Goal: Task Accomplishment & Management: Use online tool/utility

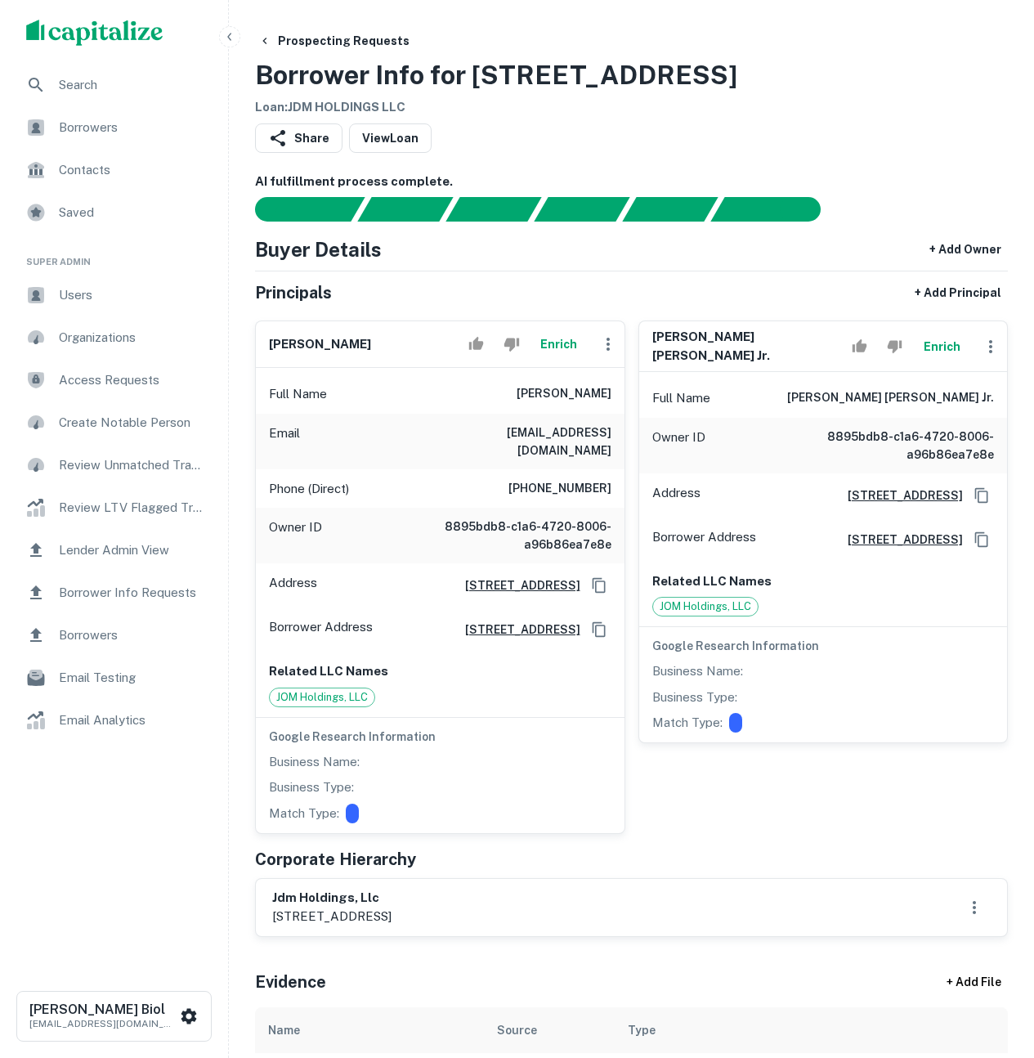
click at [863, 128] on div "Share View Loan" at bounding box center [631, 141] width 753 height 36
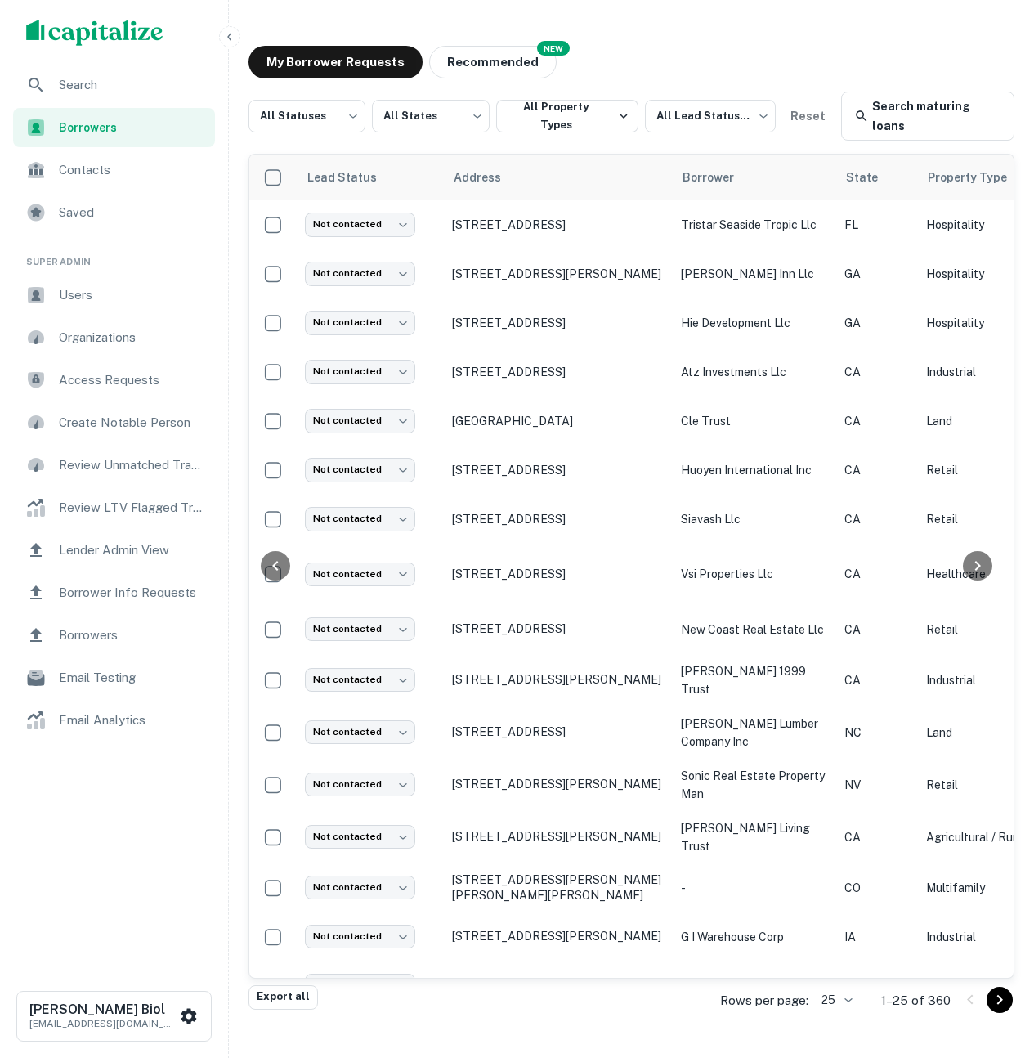
scroll to position [231, 430]
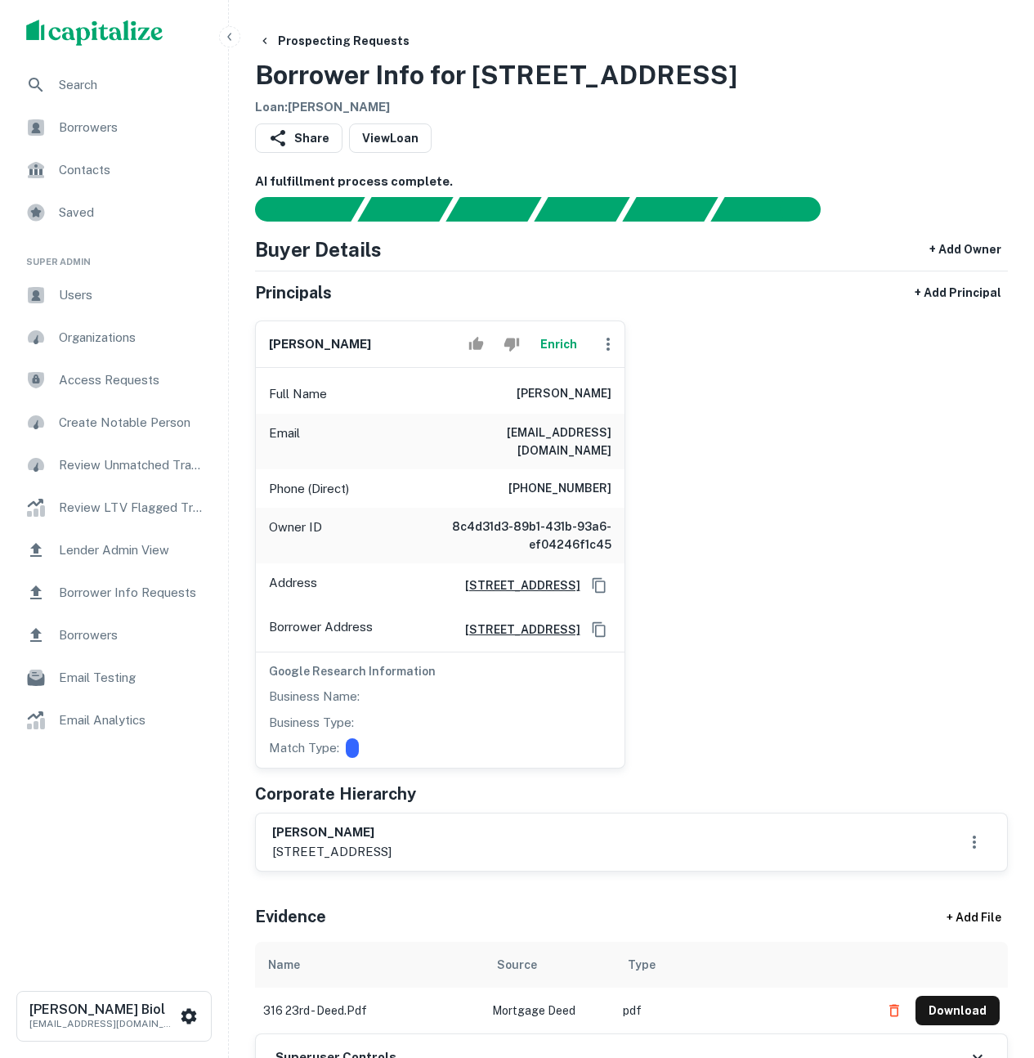
click at [550, 345] on button "Enrich" at bounding box center [559, 344] width 52 height 33
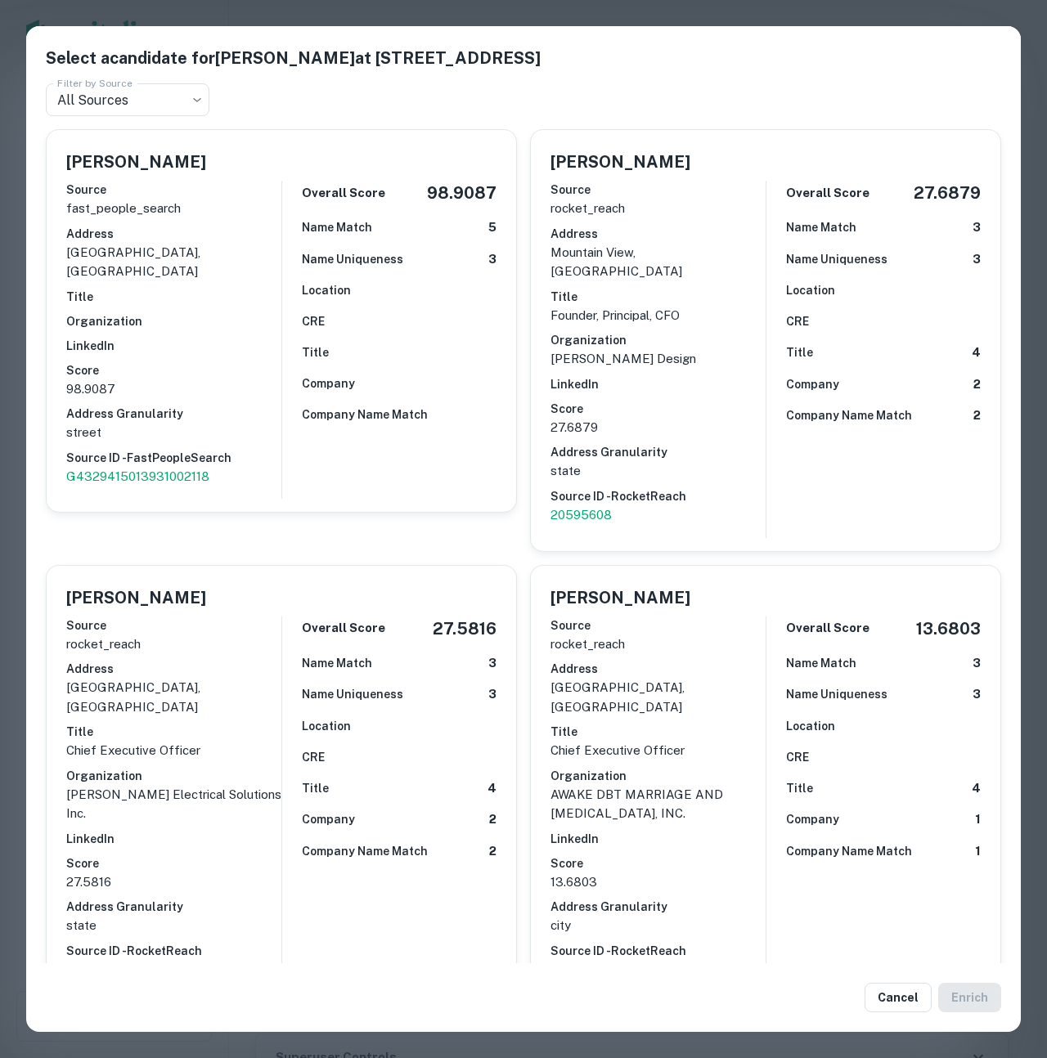
click at [15, 405] on div "Select a candidate for Ysmelda Duarte at 883 E Empire St Filter by Source All S…" at bounding box center [523, 529] width 1047 height 1058
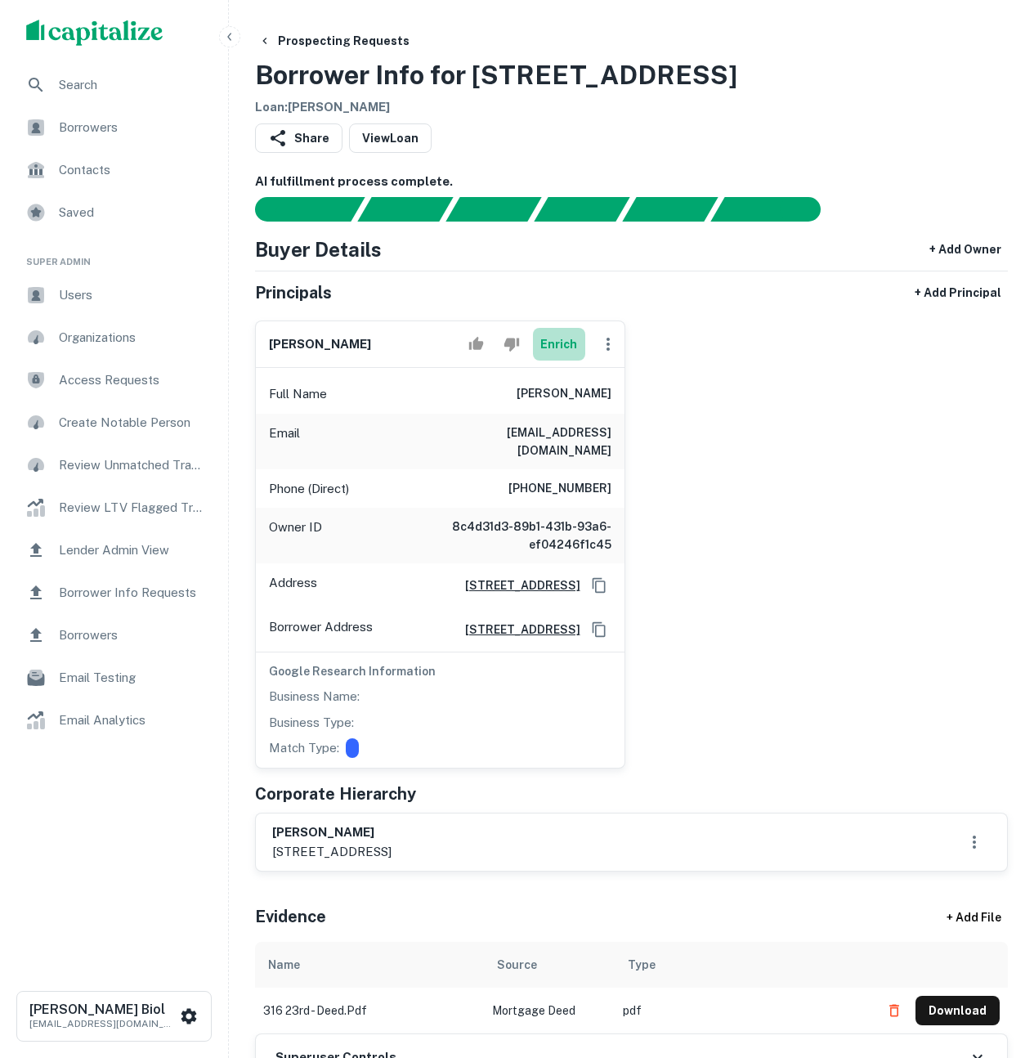
click at [566, 346] on button "Enrich" at bounding box center [559, 344] width 52 height 33
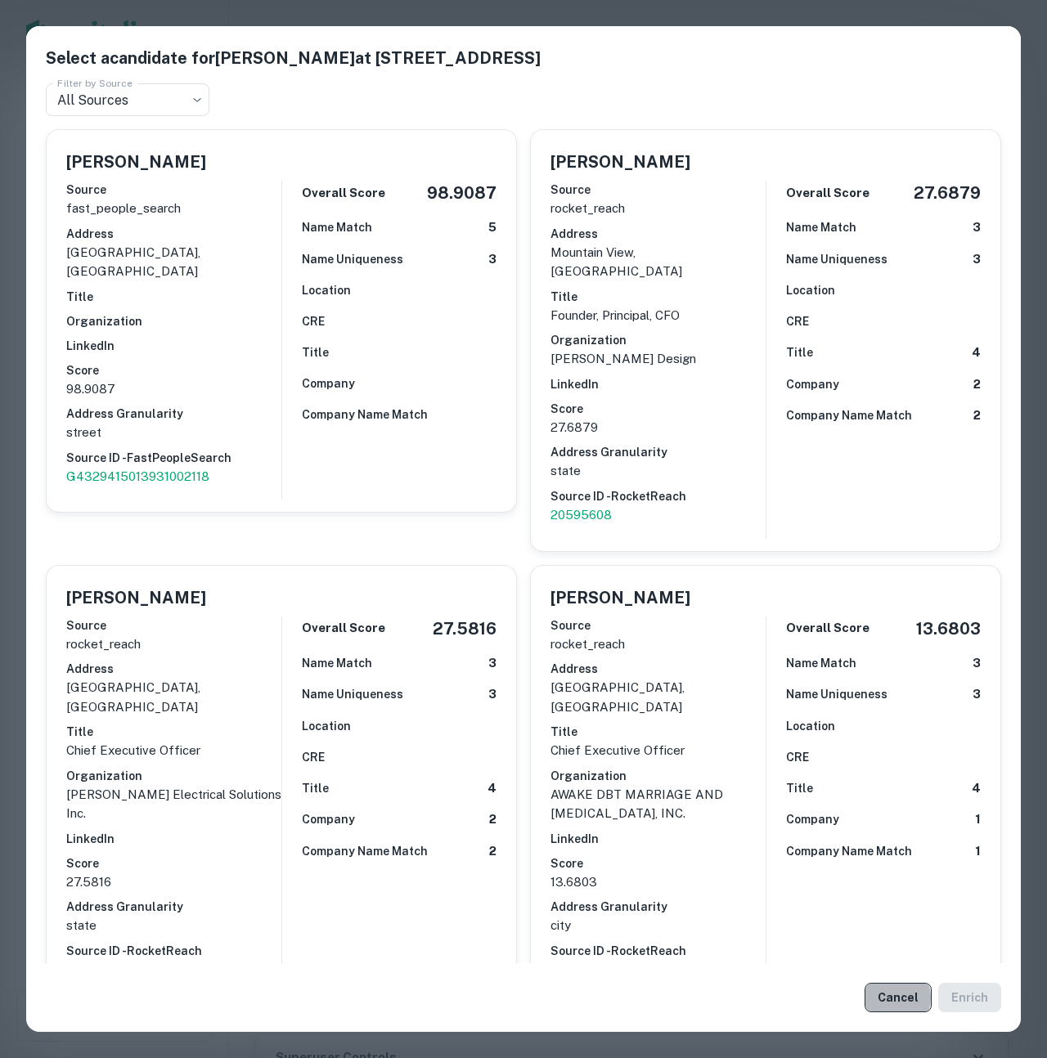
click at [892, 998] on button "Cancel" at bounding box center [897, 997] width 67 height 29
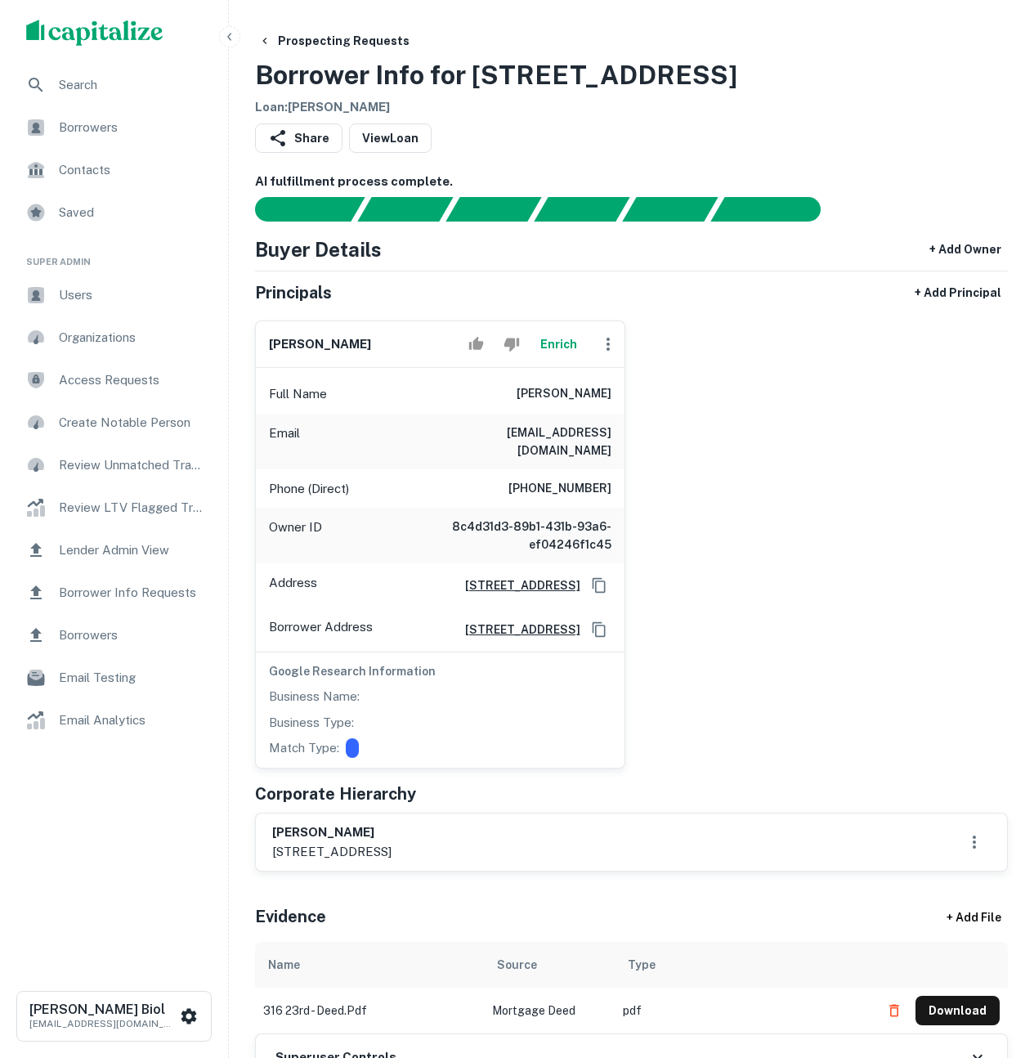
click at [935, 93] on div "Prospecting Requests Borrower Info for 316 S 23RD ST Loan : DUARTE YSMELDA" at bounding box center [631, 71] width 753 height 91
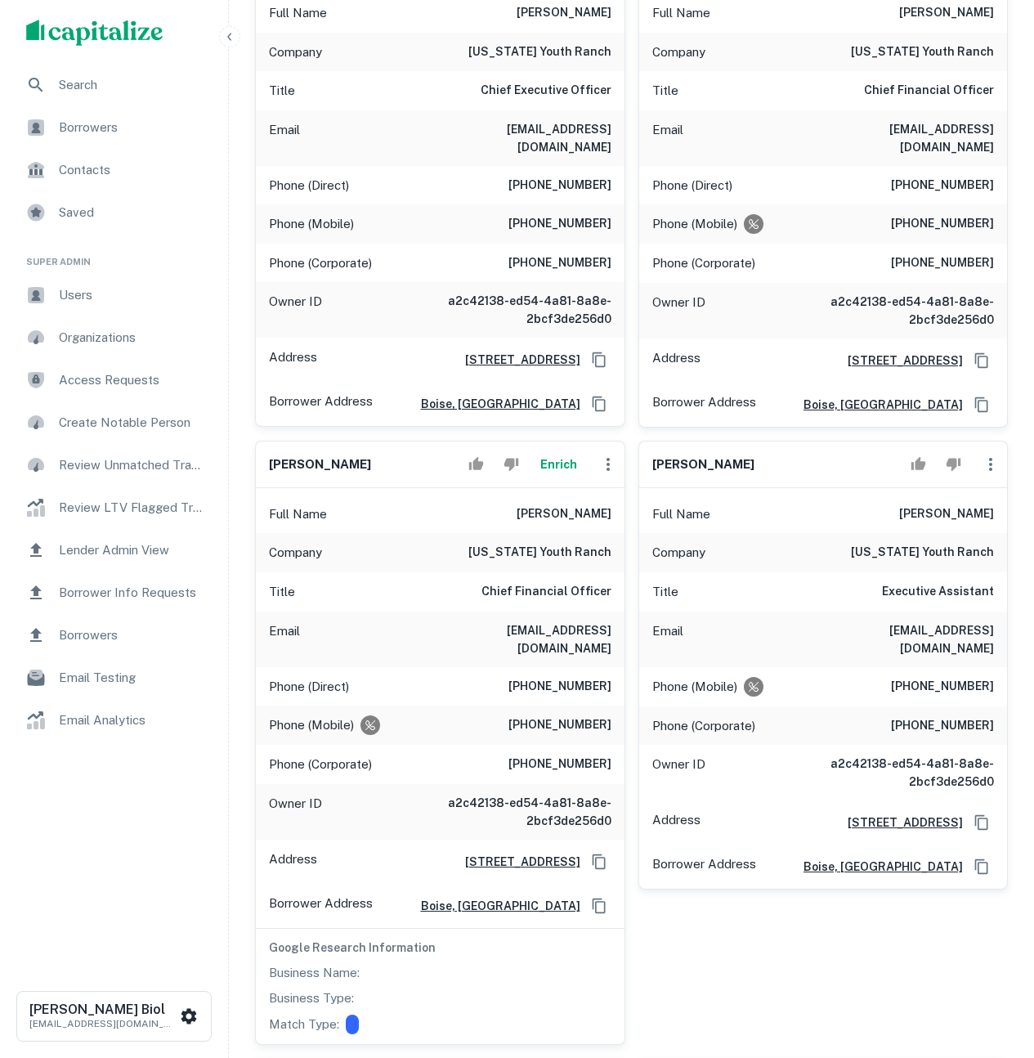
scroll to position [392, 0]
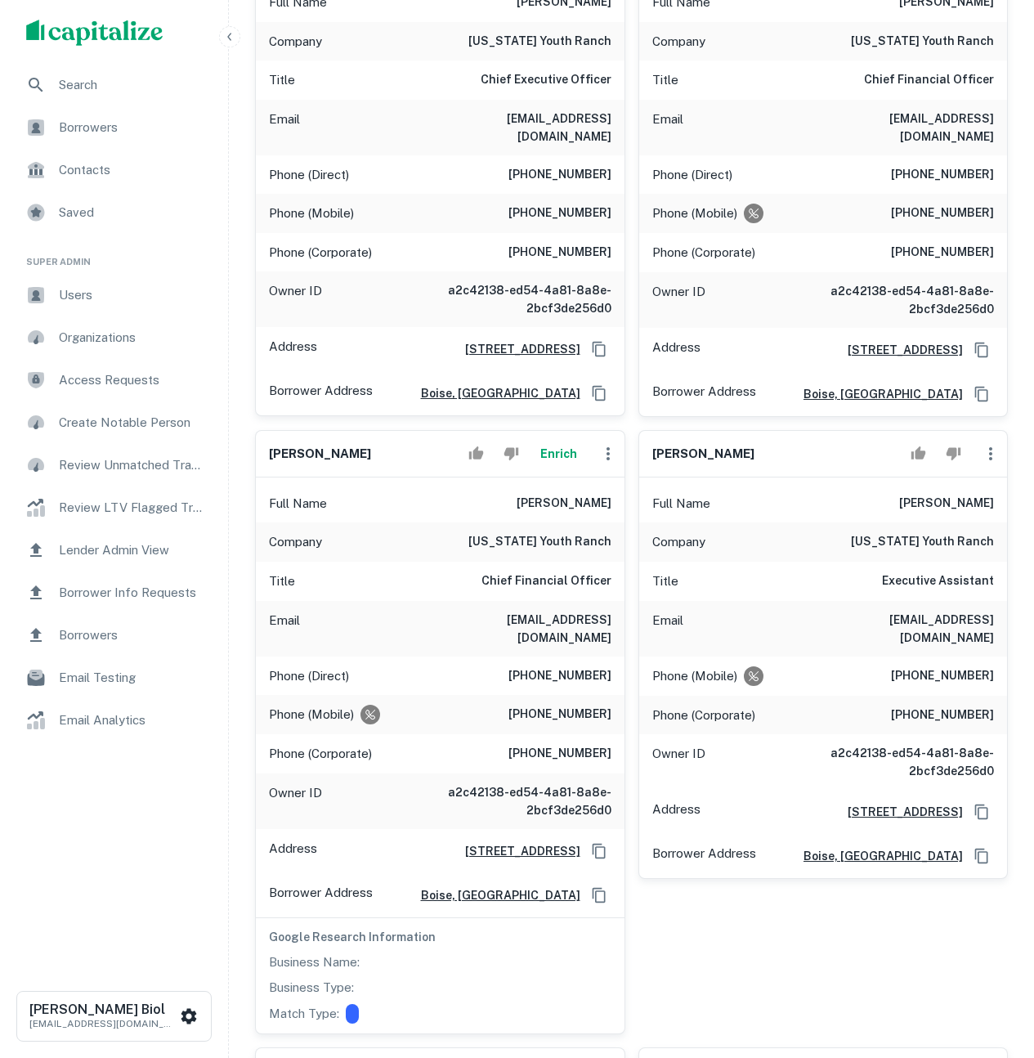
click at [556, 439] on button "Enrich" at bounding box center [559, 453] width 52 height 33
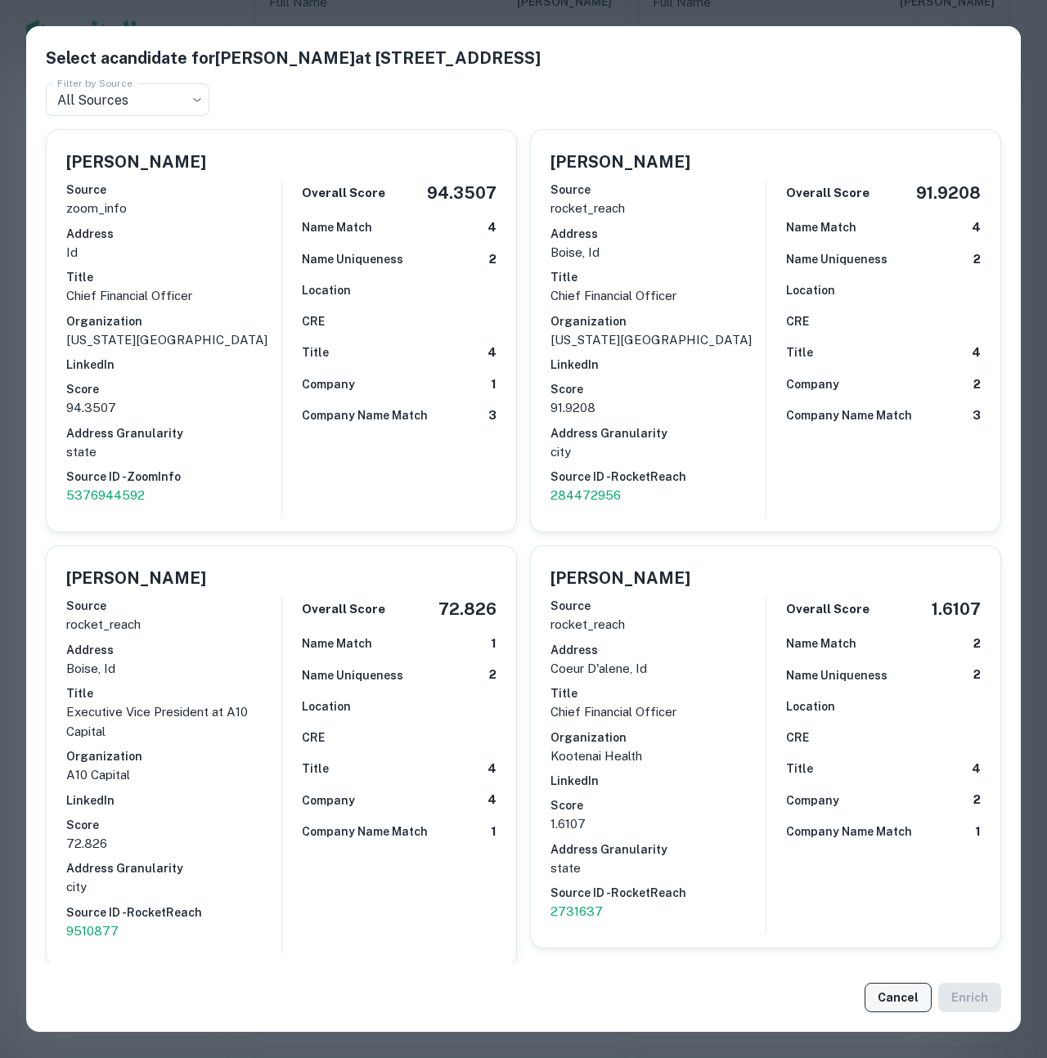
click at [890, 1002] on button "Cancel" at bounding box center [897, 997] width 67 height 29
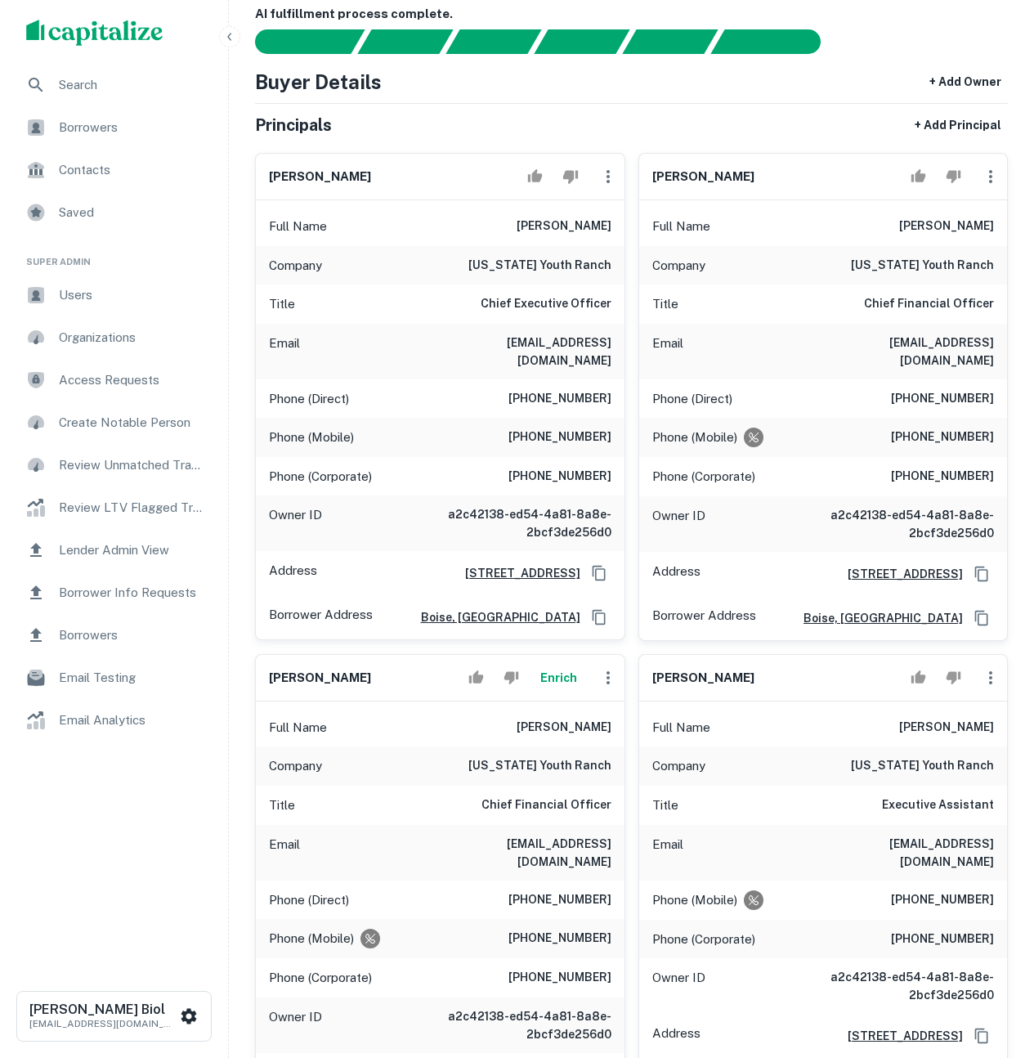
scroll to position [0, 0]
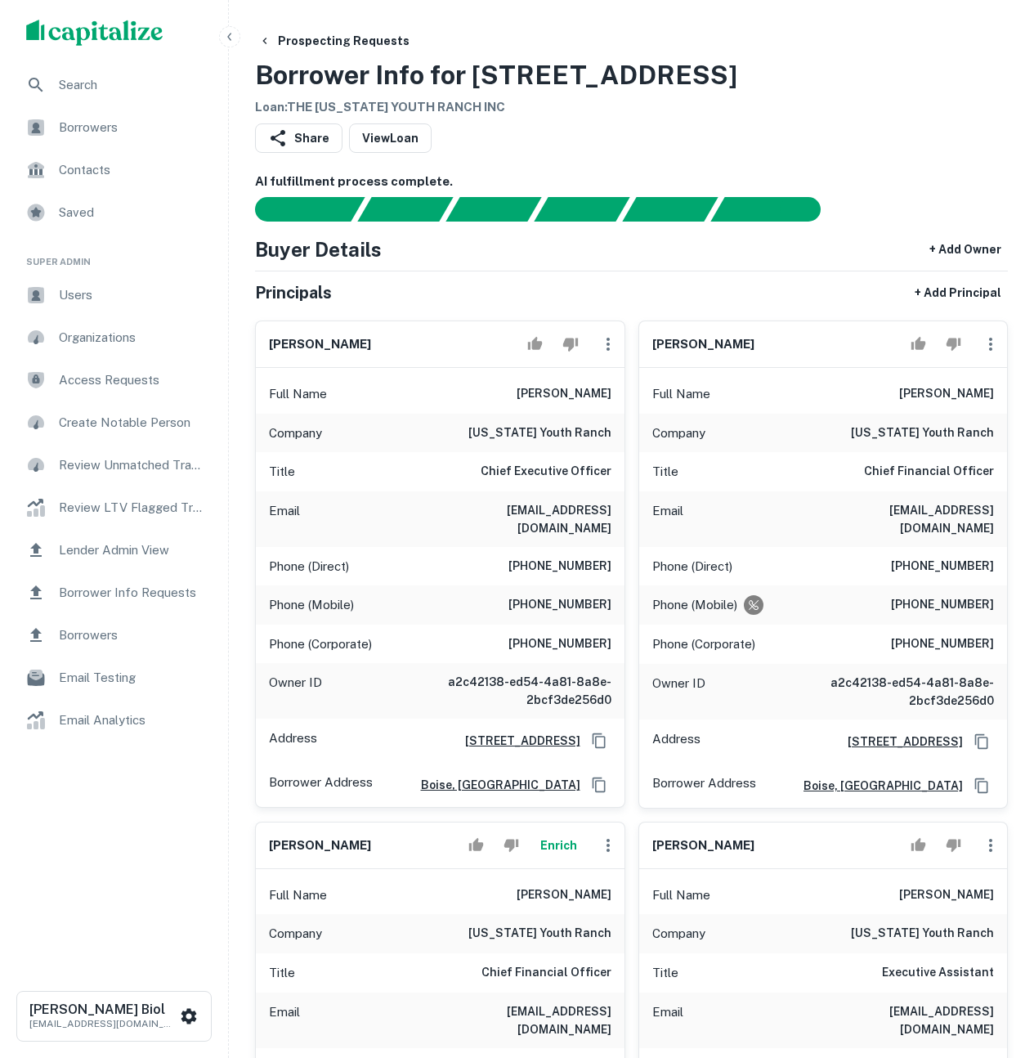
click at [793, 65] on div "Prospecting Requests Borrower Info for 5465 W Irving St Loan : THE IDAHO YOUTH …" at bounding box center [631, 71] width 753 height 91
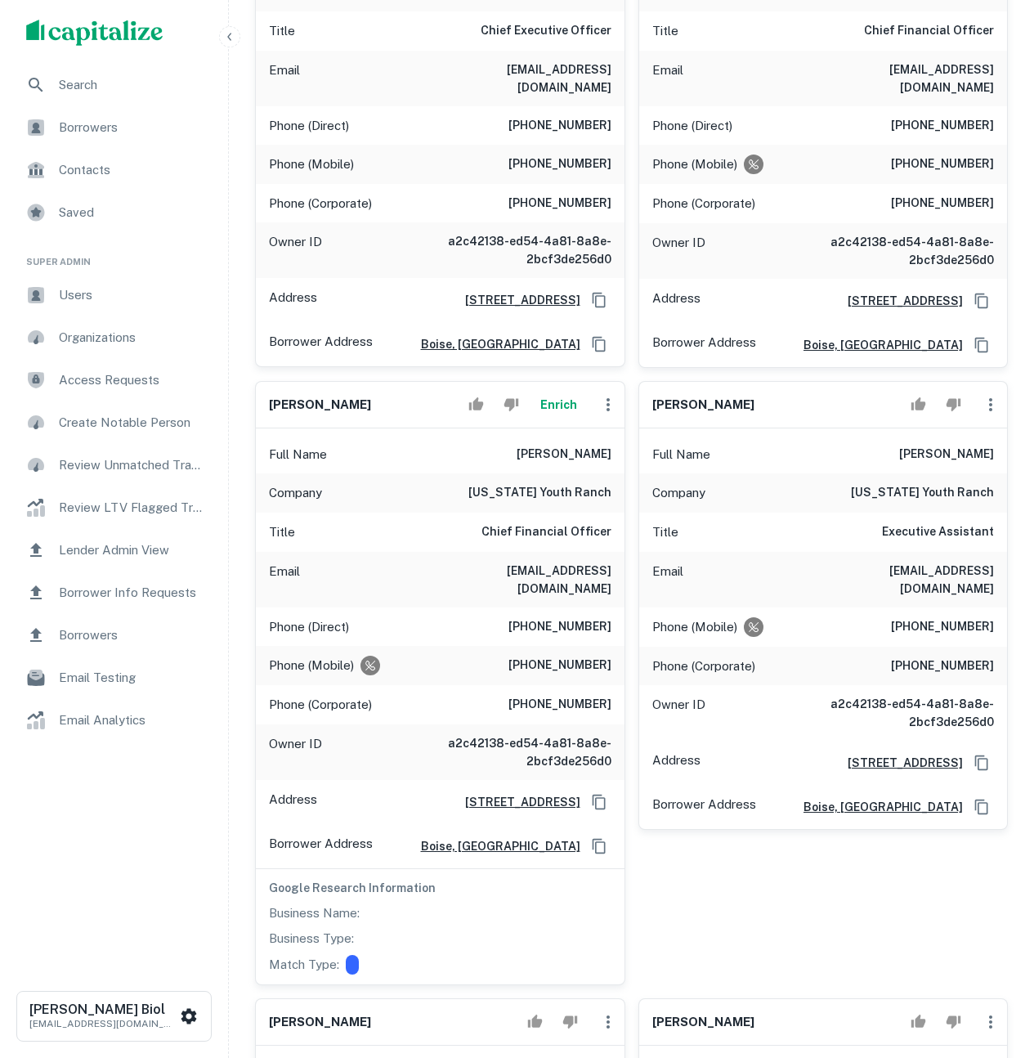
click at [563, 397] on button "Enrich" at bounding box center [559, 404] width 52 height 33
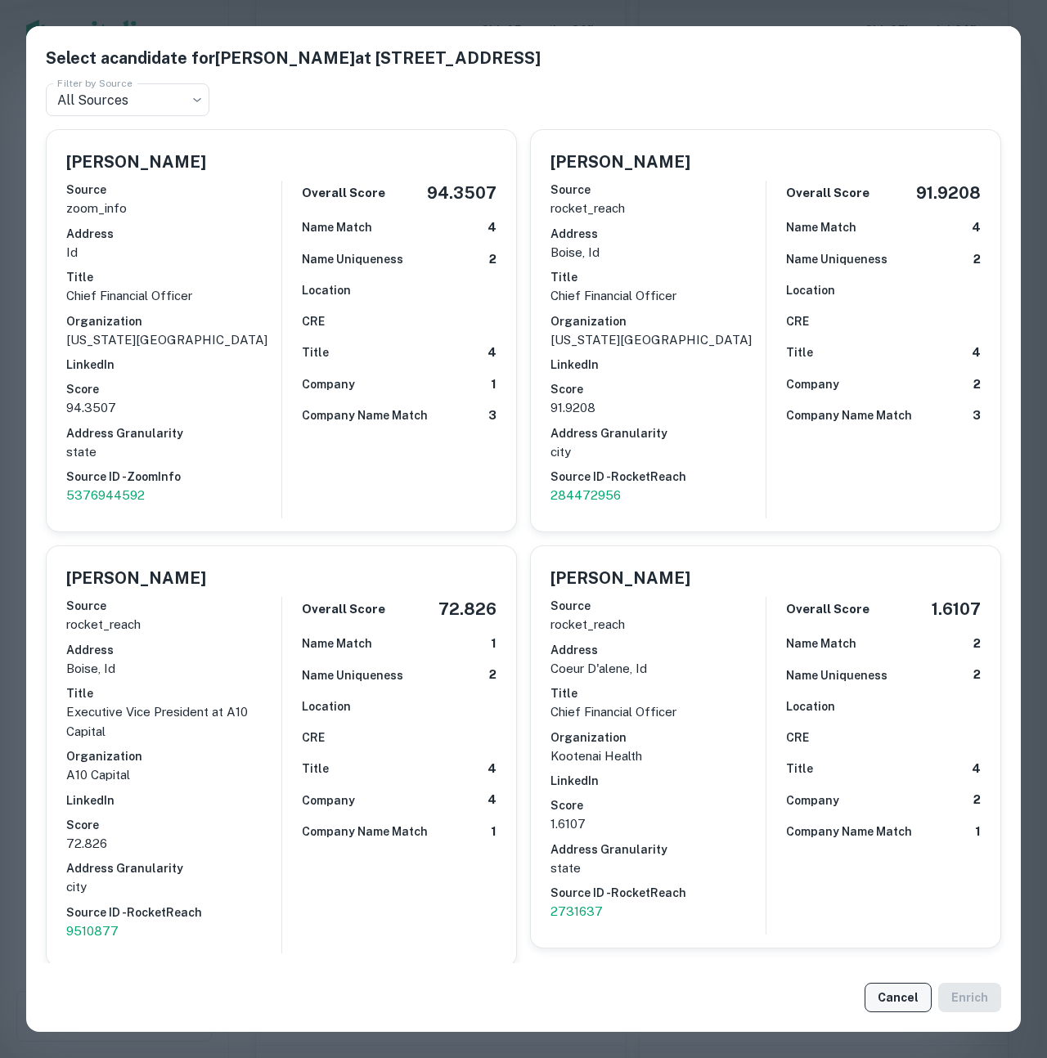
click at [892, 996] on button "Cancel" at bounding box center [897, 997] width 67 height 29
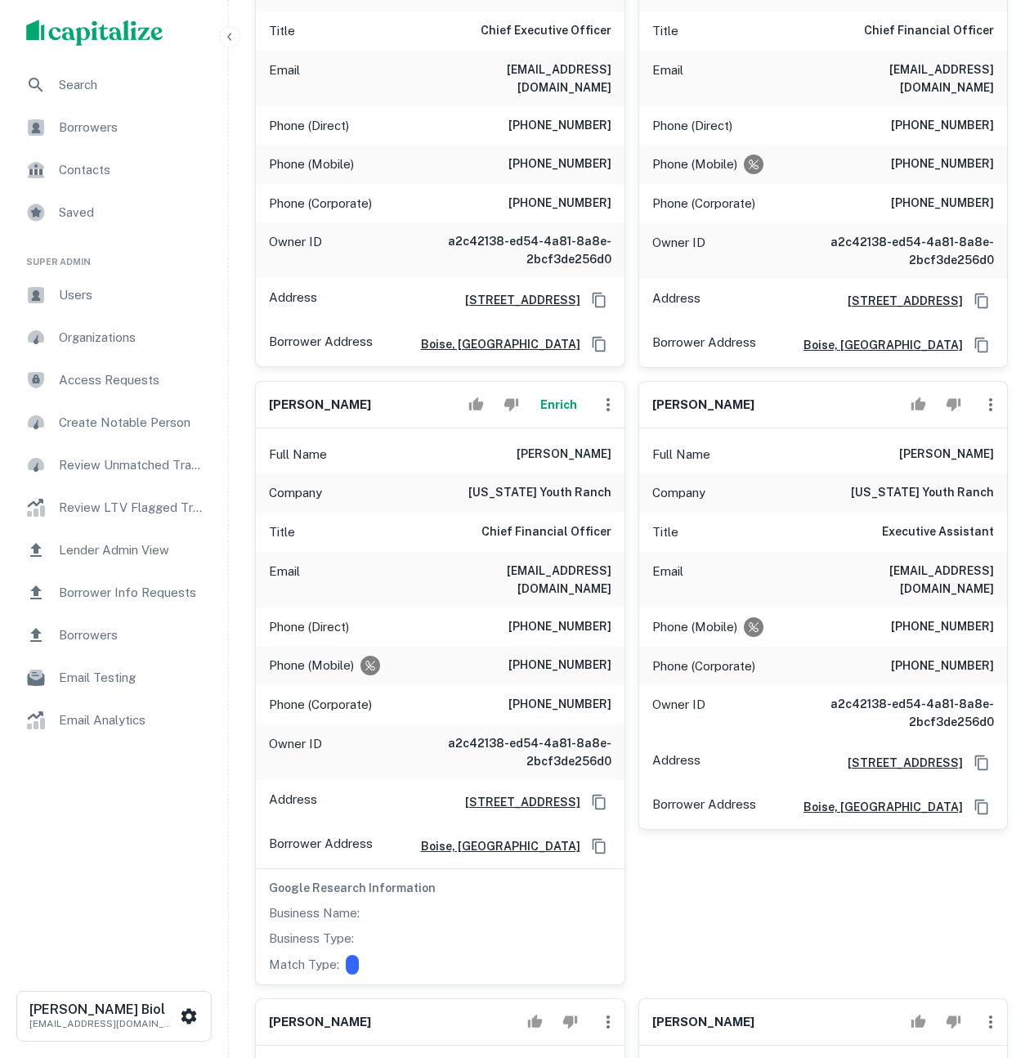
scroll to position [525, 0]
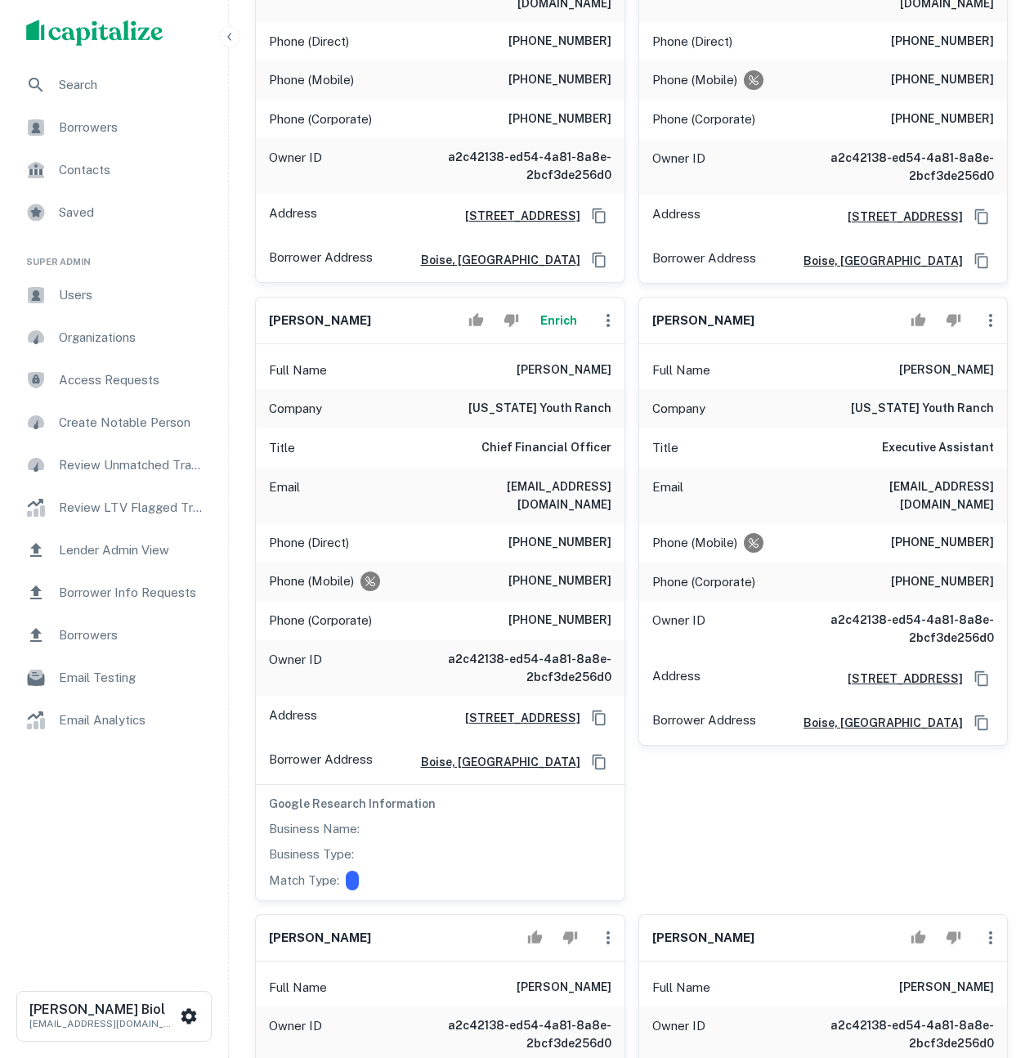
click at [783, 798] on div "bernadette devito Full Name bernadette devito Company idaho youth ranch Title E…" at bounding box center [818, 592] width 384 height 617
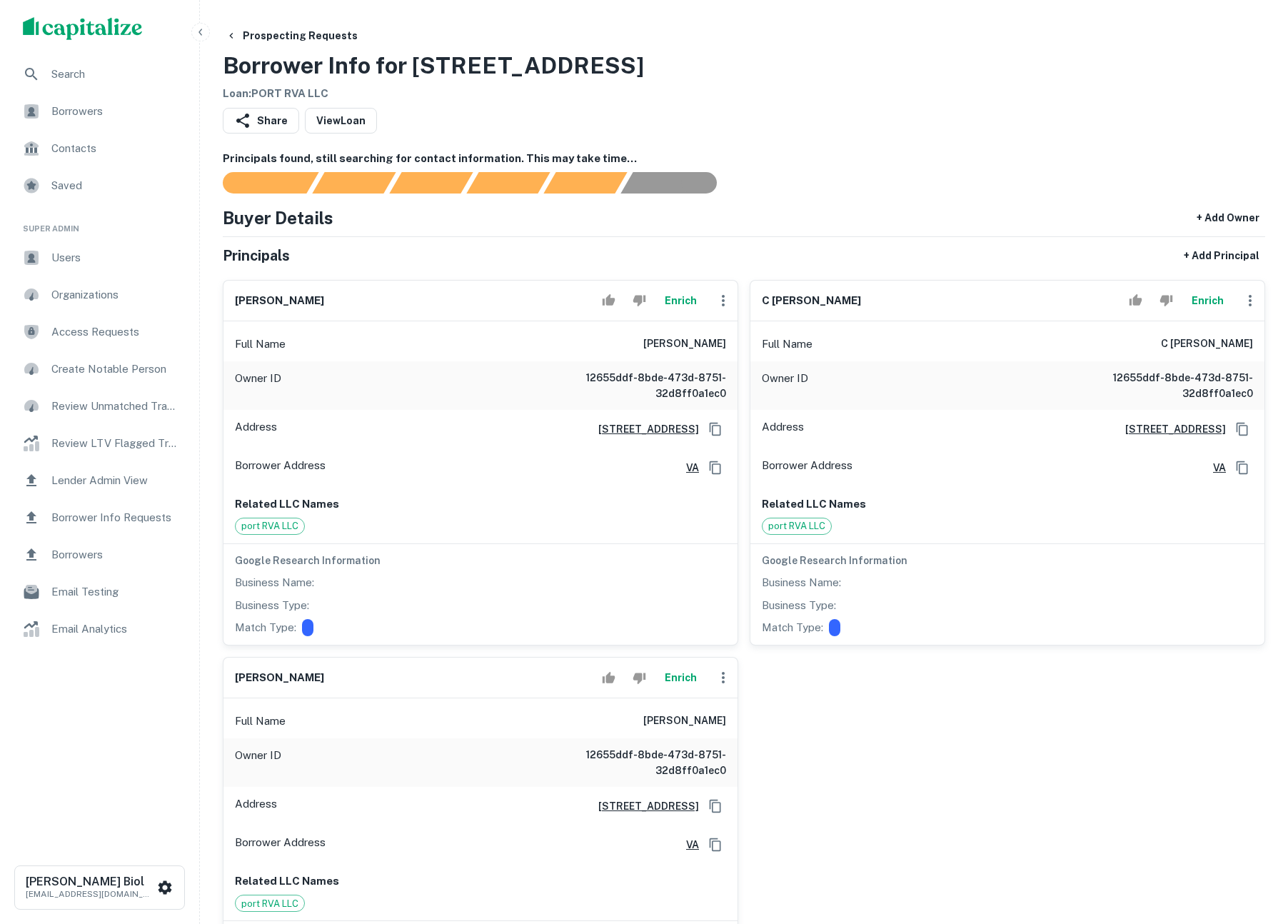
click at [677, 300] on button "Enrich" at bounding box center [680, 300] width 45 height 29
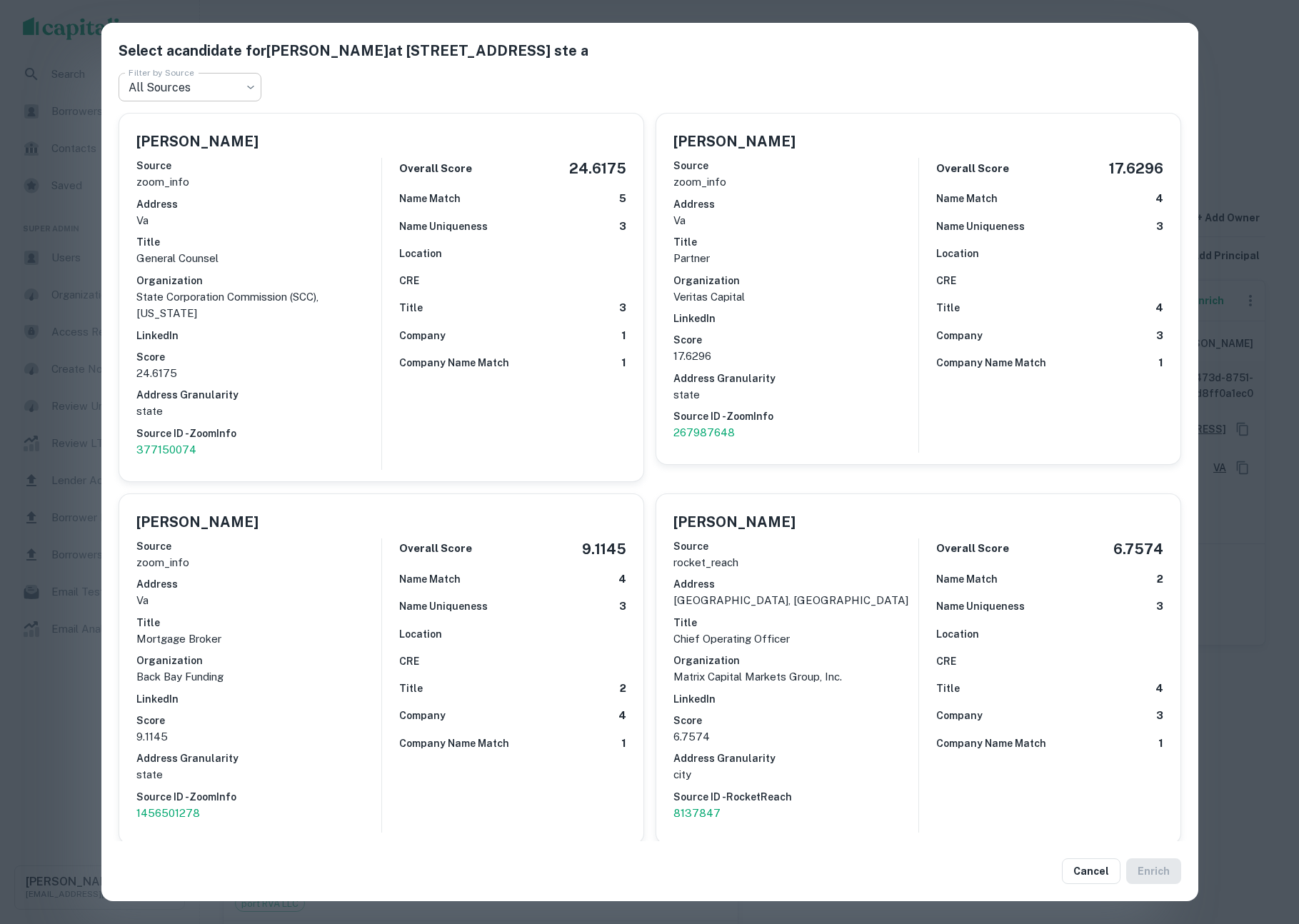
click at [229, 84] on body "Search Borrowers Contacts Saved Super Admin Users Organizations Access Requests…" at bounding box center [649, 462] width 1299 height 924
click at [67, 271] on div at bounding box center [649, 462] width 1299 height 924
click at [67, 271] on div "Select a candidate for James C. Dimitri at 201 hull street ste a Filter by Sour…" at bounding box center [649, 462] width 1299 height 924
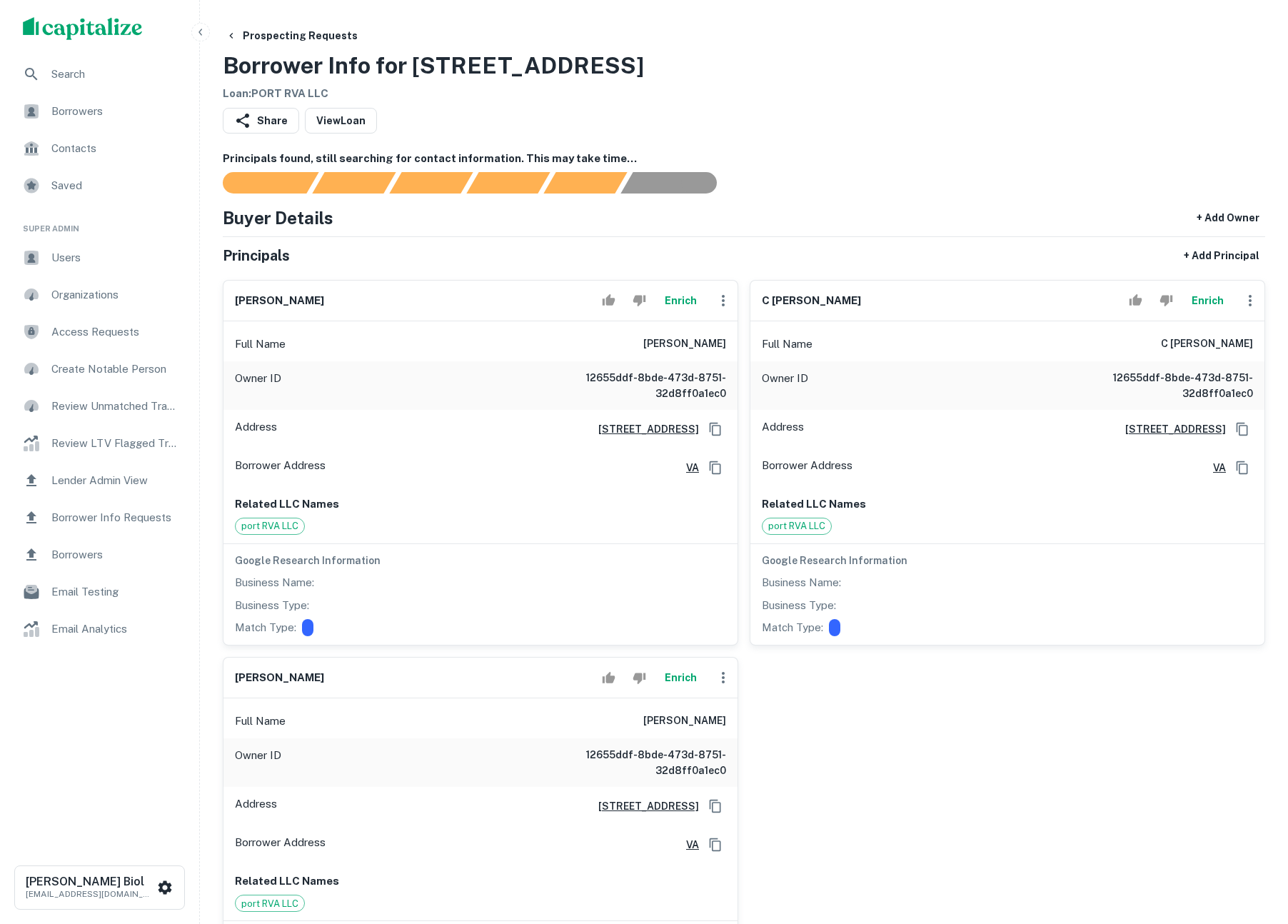
click at [1209, 304] on button "Enrich" at bounding box center [1208, 300] width 45 height 29
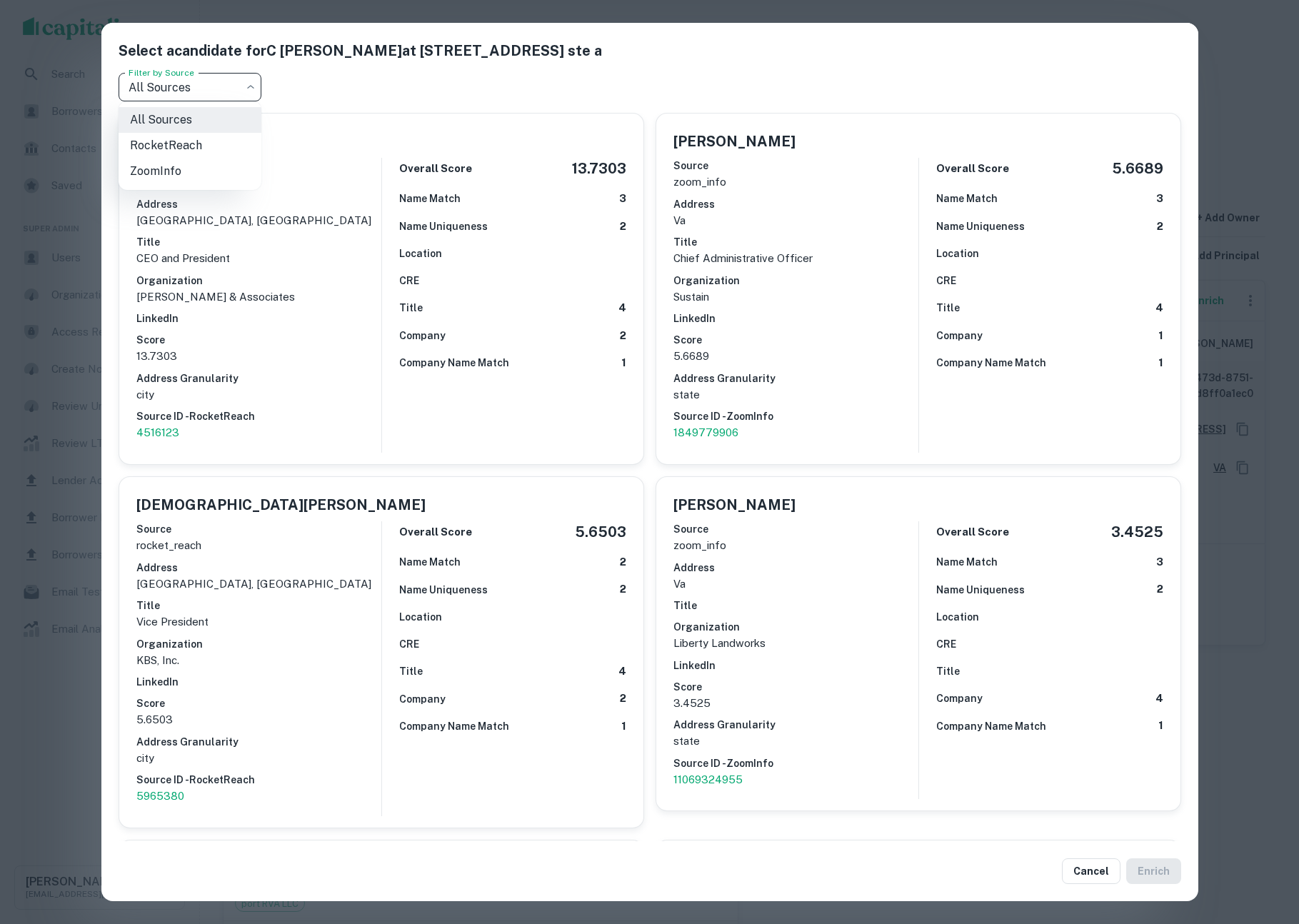
click at [197, 72] on body "Search Borrowers Contacts Saved Super Admin Users Organizations Access Requests…" at bounding box center [649, 462] width 1299 height 924
click at [41, 235] on div at bounding box center [649, 462] width 1299 height 924
click at [59, 268] on div "Select a candidate for C Samuel McDonald at 201 hull street ste a Filter by Sou…" at bounding box center [649, 462] width 1299 height 924
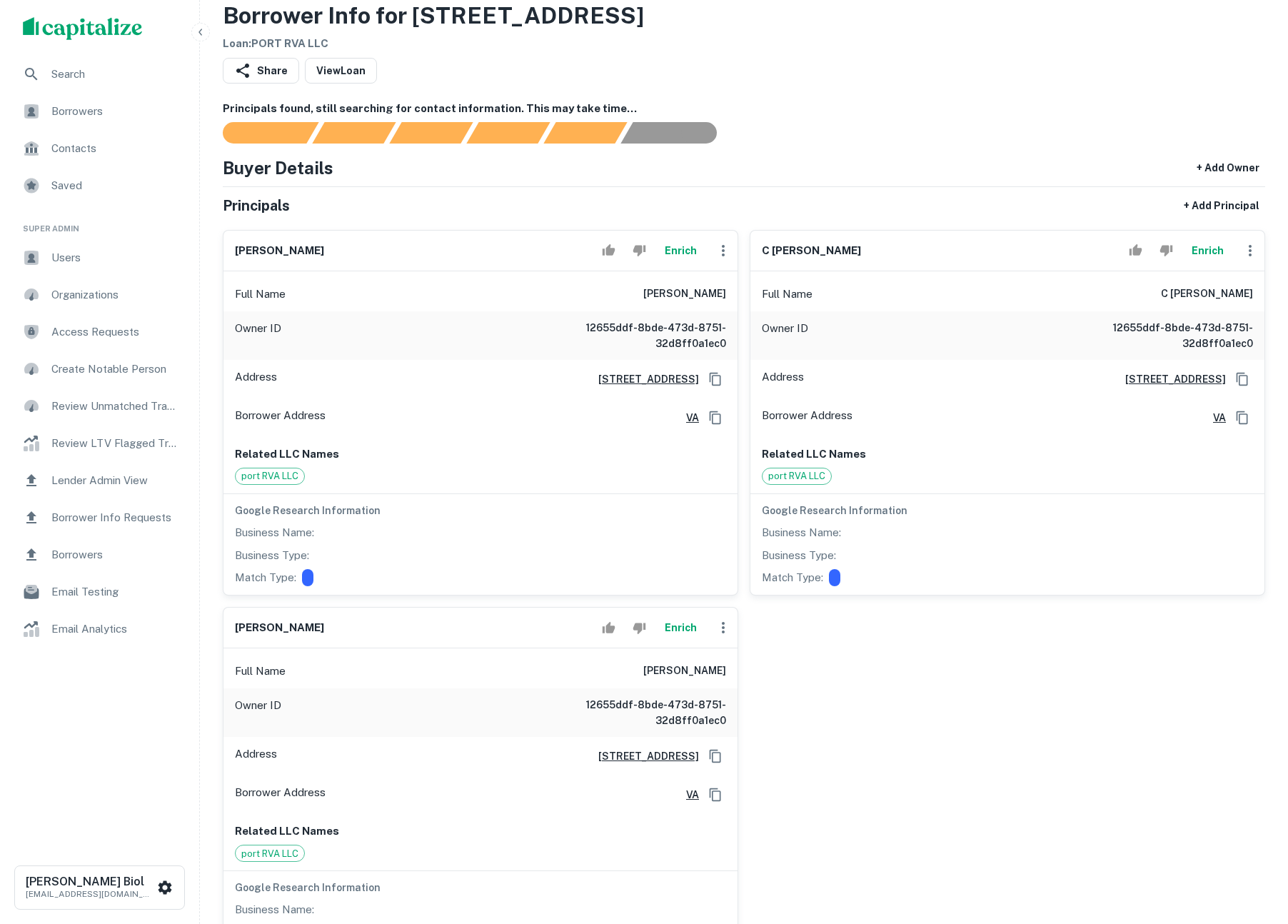
scroll to position [97, 0]
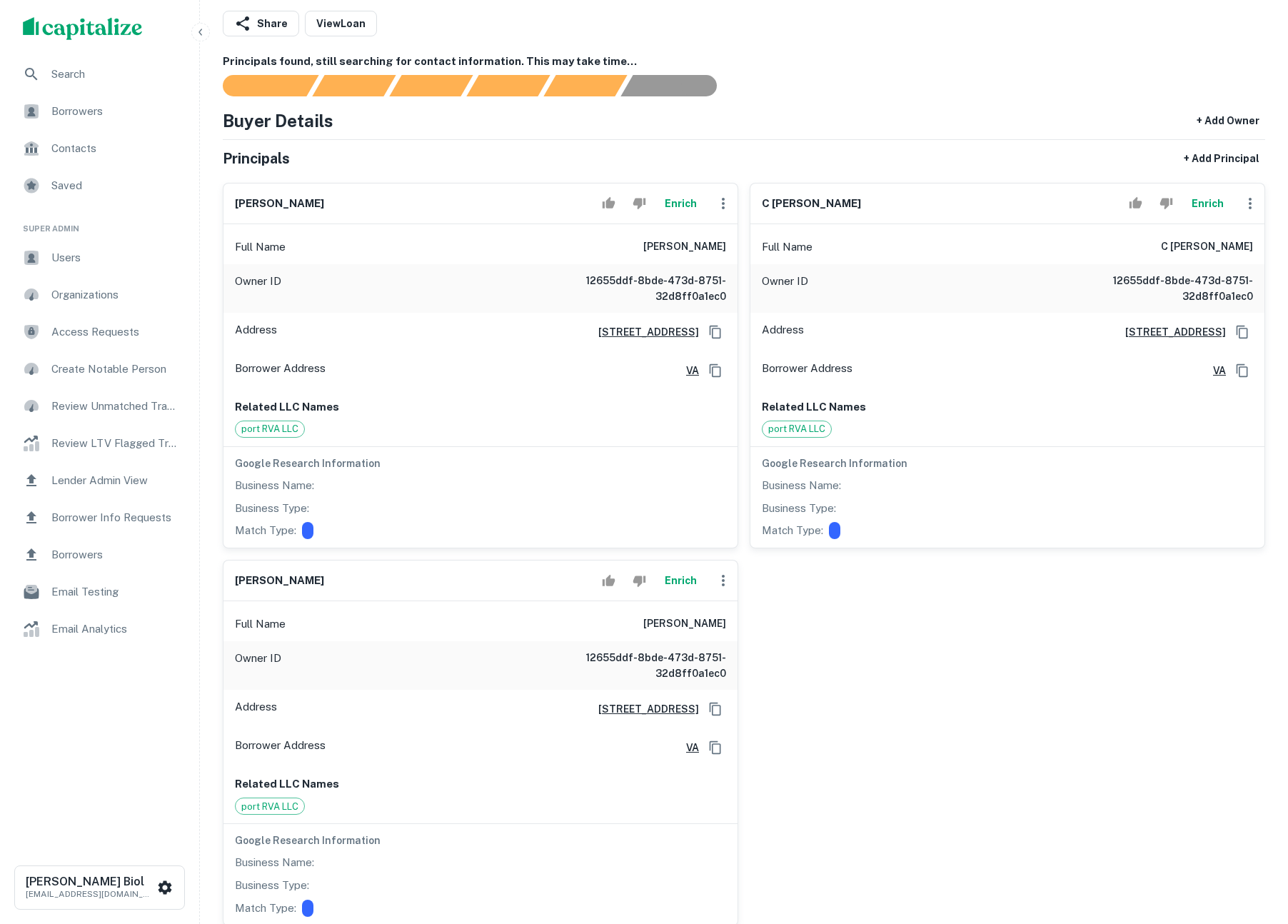
click at [686, 586] on button "Enrich" at bounding box center [680, 580] width 45 height 29
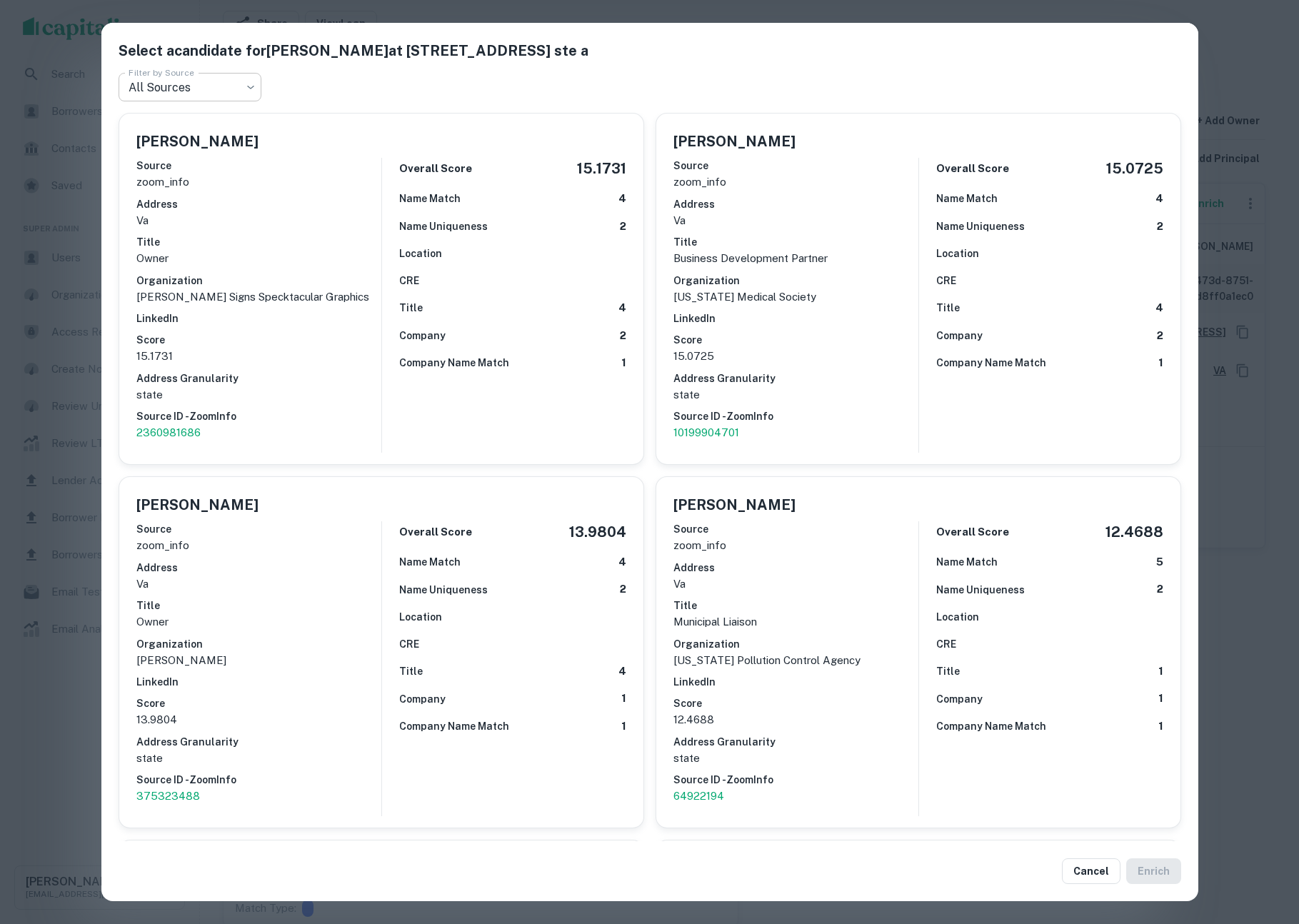
click at [202, 83] on body "Search Borrowers Contacts Saved Super Admin Users Organizations Access Requests…" at bounding box center [649, 365] width 1299 height 924
click at [61, 303] on div at bounding box center [649, 462] width 1299 height 924
click at [1261, 40] on div "Select a candidate for Joel H. Peck at 201 hull street ste a Filter by Source A…" at bounding box center [649, 462] width 1299 height 924
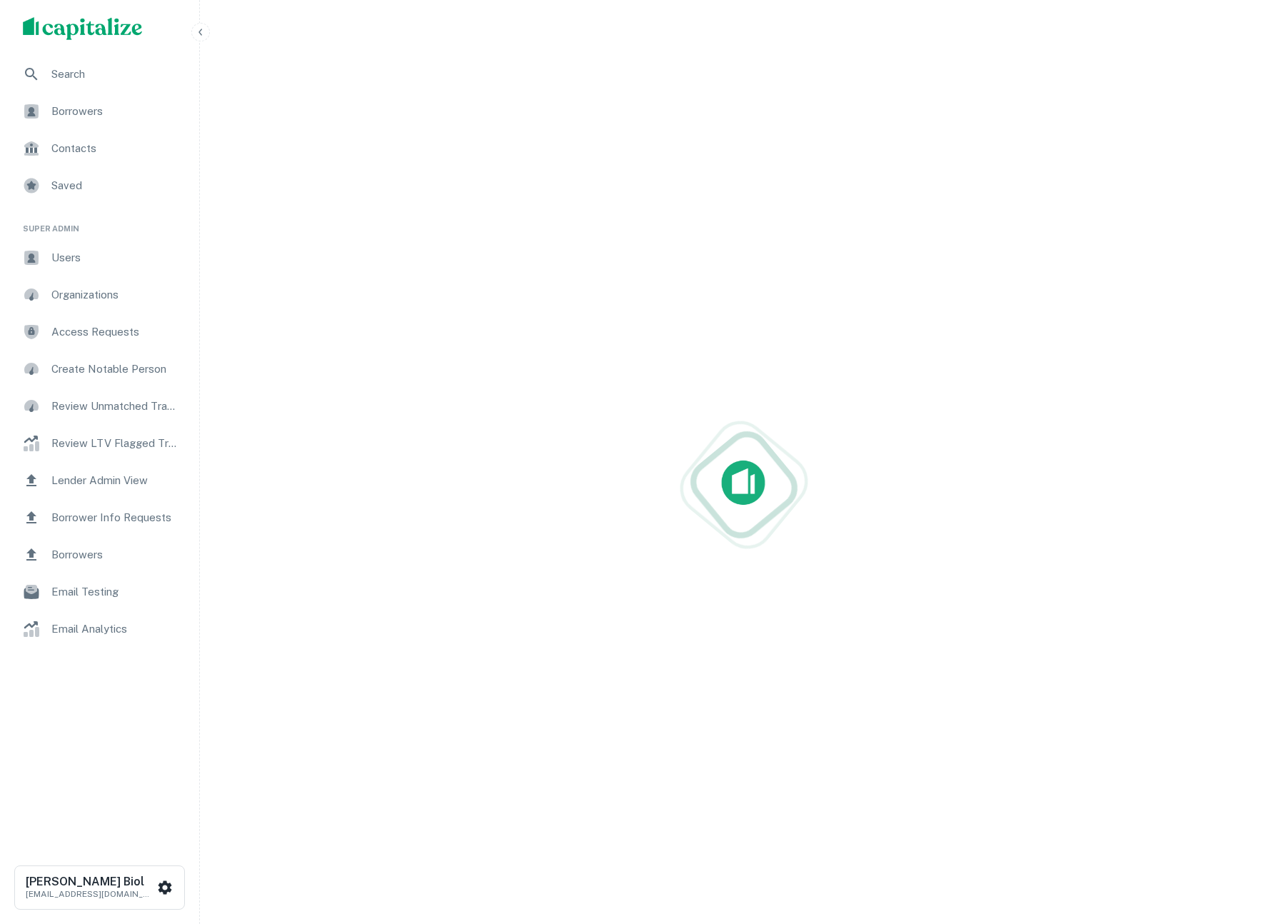
scroll to position [97, 0]
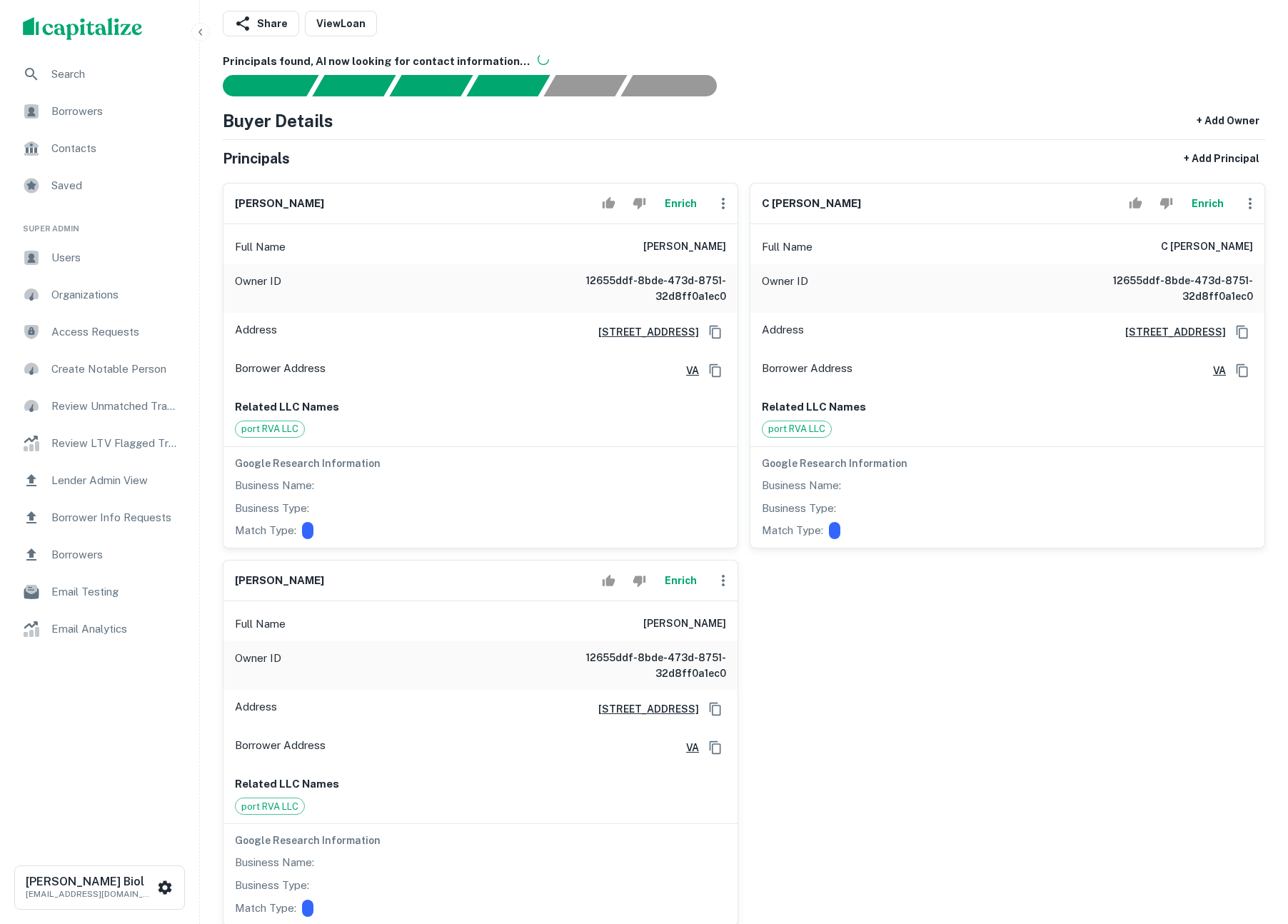
click at [685, 206] on button "Enrich" at bounding box center [680, 203] width 45 height 29
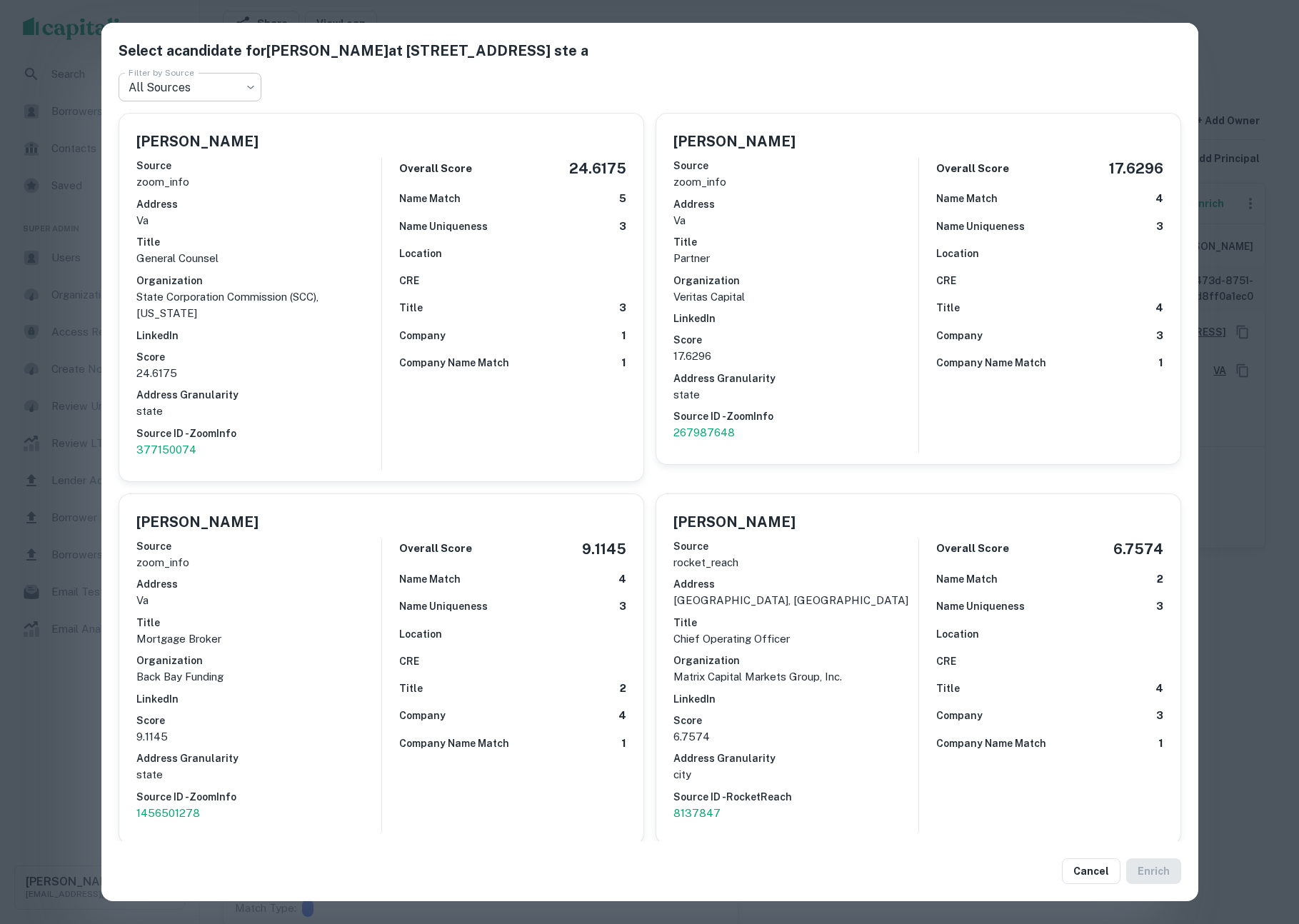
click at [240, 86] on body "Search Borrowers Contacts Saved Super Admin Users Organizations Access Requests…" at bounding box center [649, 365] width 1299 height 924
click at [899, 90] on div at bounding box center [649, 462] width 1299 height 924
click at [1246, 67] on div "Select a candidate for James C. Dimitri at 201 hull street ste a Filter by Sour…" at bounding box center [649, 462] width 1299 height 924
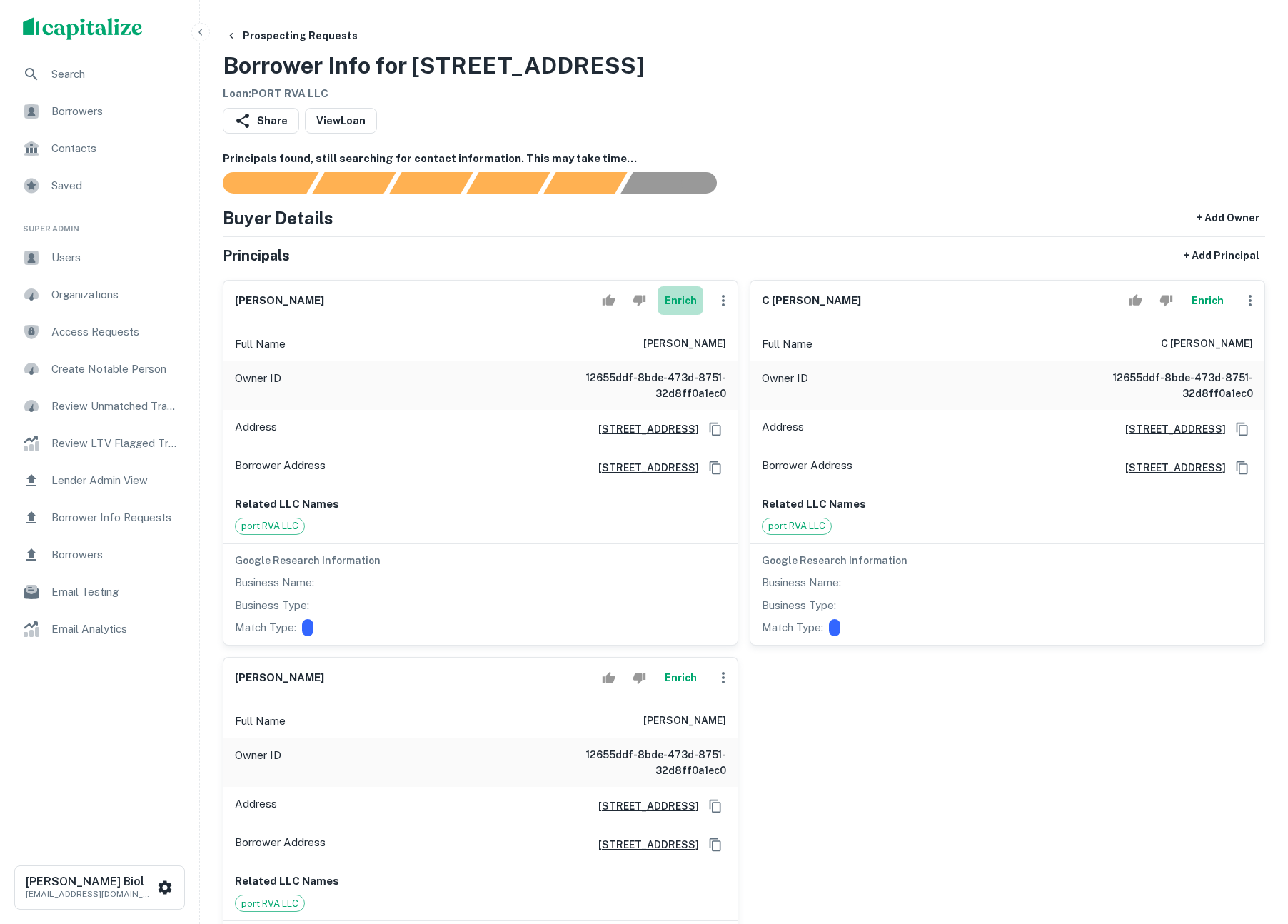
click at [684, 305] on button "Enrich" at bounding box center [680, 300] width 45 height 29
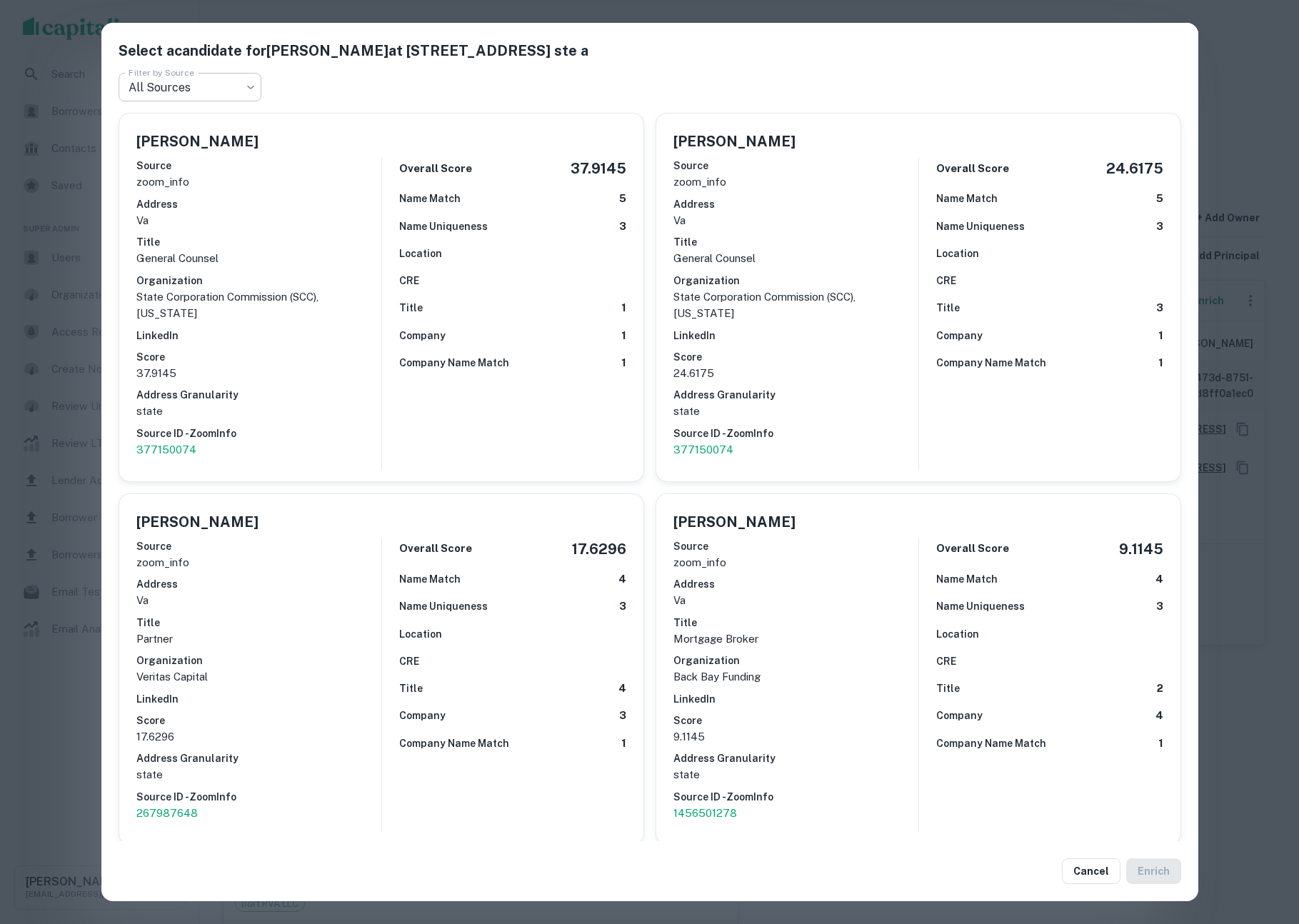
click at [218, 79] on body "Search Borrowers Contacts Saved Super Admin Users Organizations Access Requests…" at bounding box center [649, 462] width 1299 height 924
click at [73, 384] on div at bounding box center [649, 462] width 1299 height 924
click at [1263, 375] on div "Select a candidate for james c. dimitri at 201 hull street ste a Filter by Sour…" at bounding box center [649, 462] width 1299 height 924
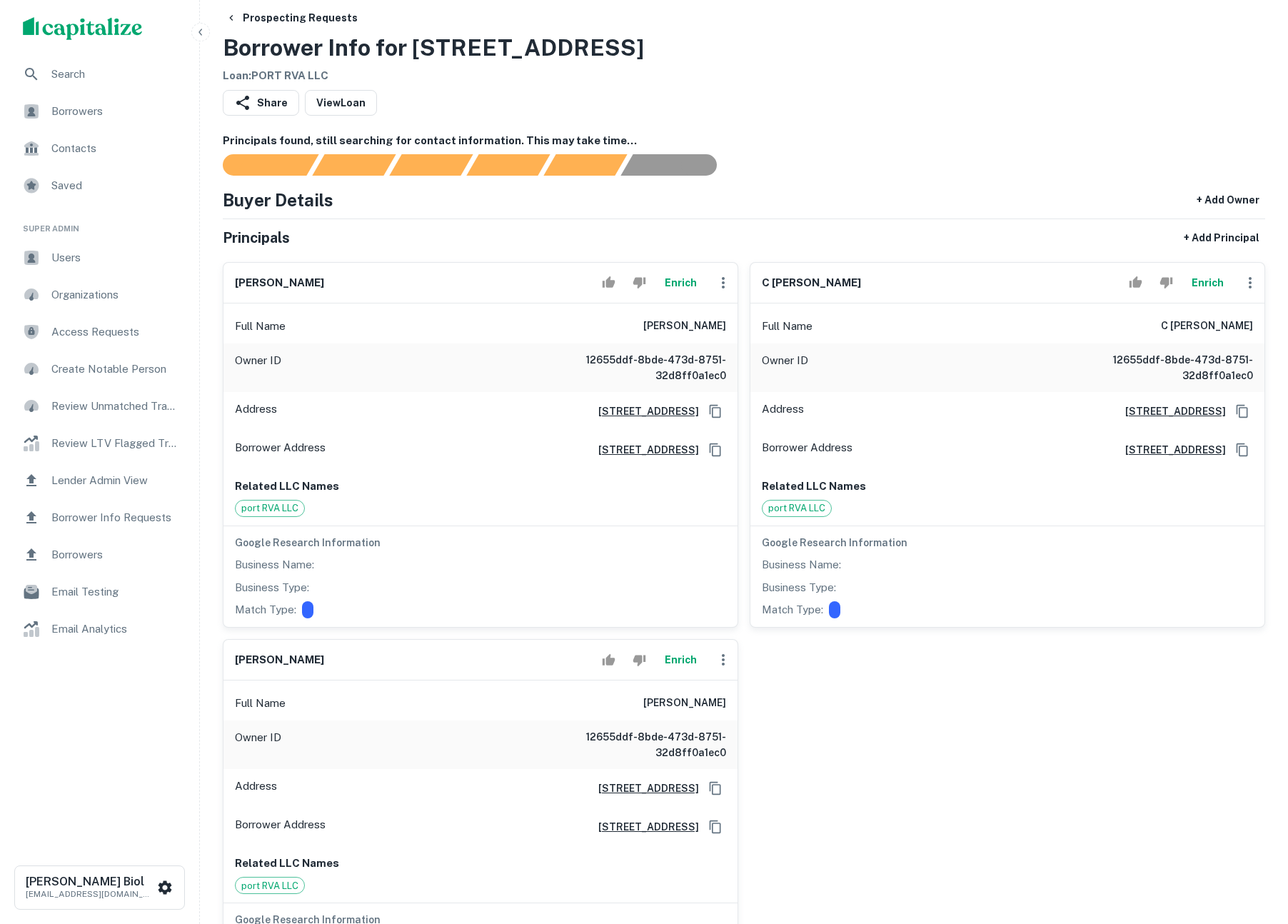
scroll to position [221, 0]
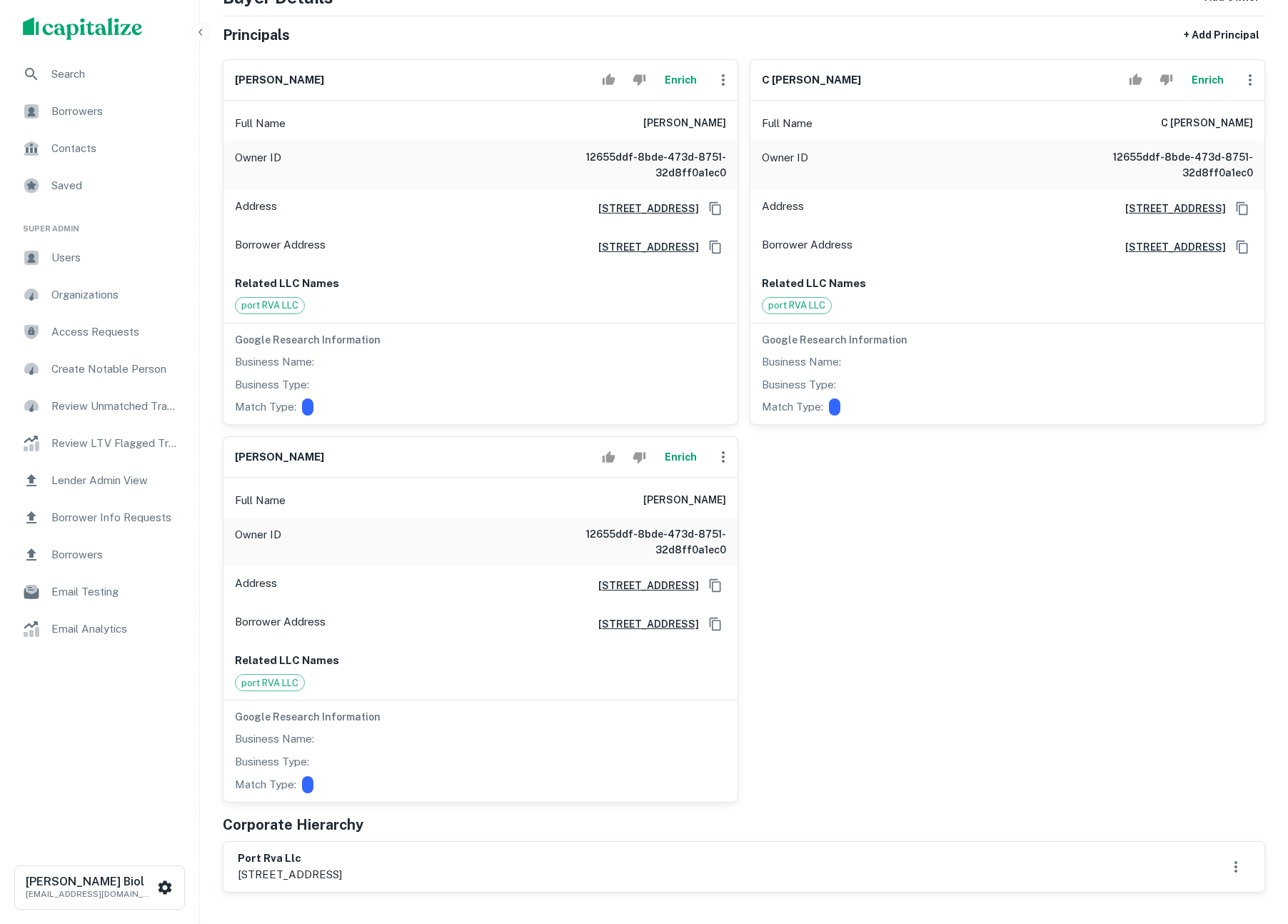
drag, startPoint x: 1033, startPoint y: 563, endPoint x: 1043, endPoint y: 555, distance: 12.8
click at [1034, 562] on div "james c. dimitri Enrich Full Name james c. dimitri Owner ID 12655ddf-8bde-473d-…" at bounding box center [738, 425] width 1054 height 755
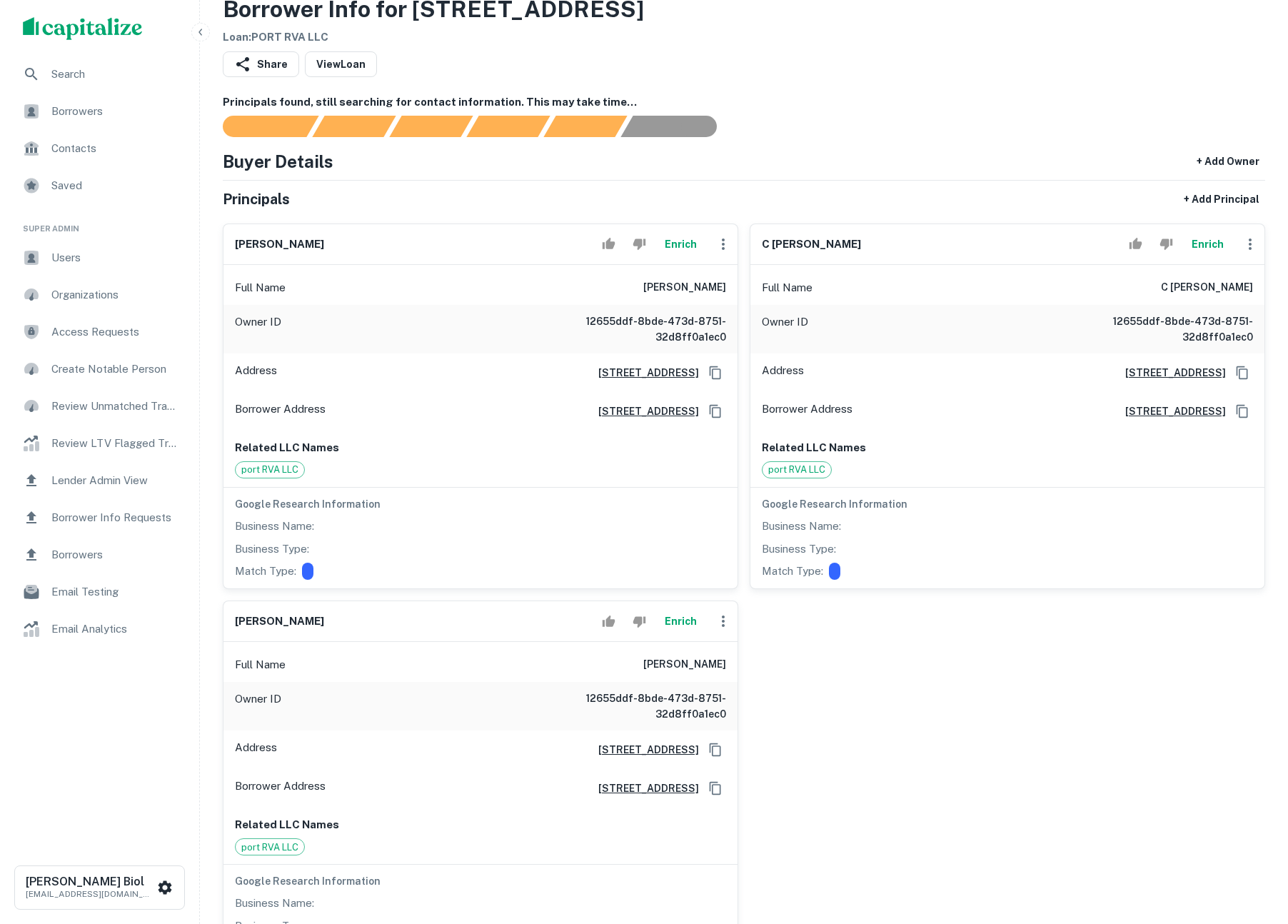
scroll to position [0, 0]
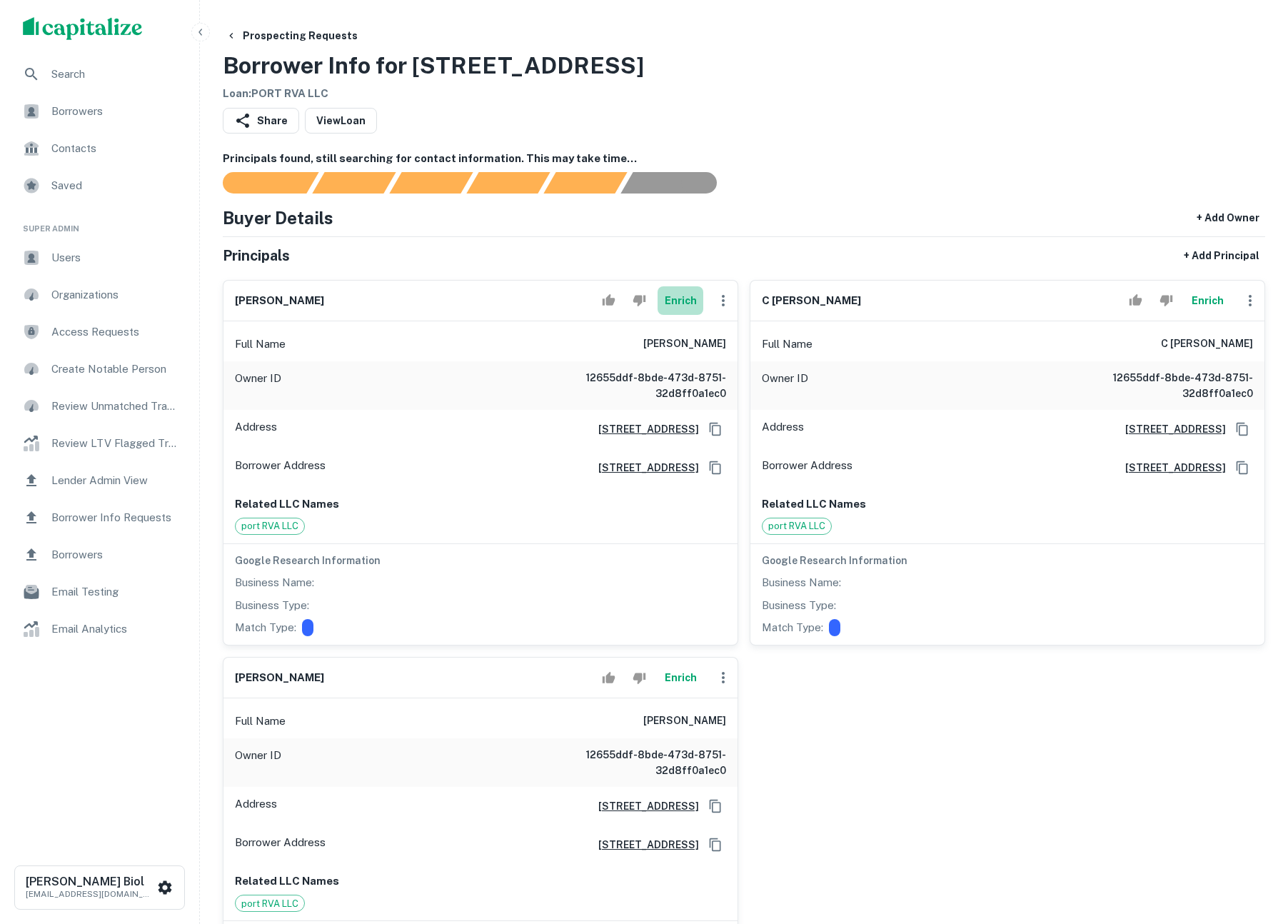
click at [674, 298] on button "Enrich" at bounding box center [680, 300] width 45 height 29
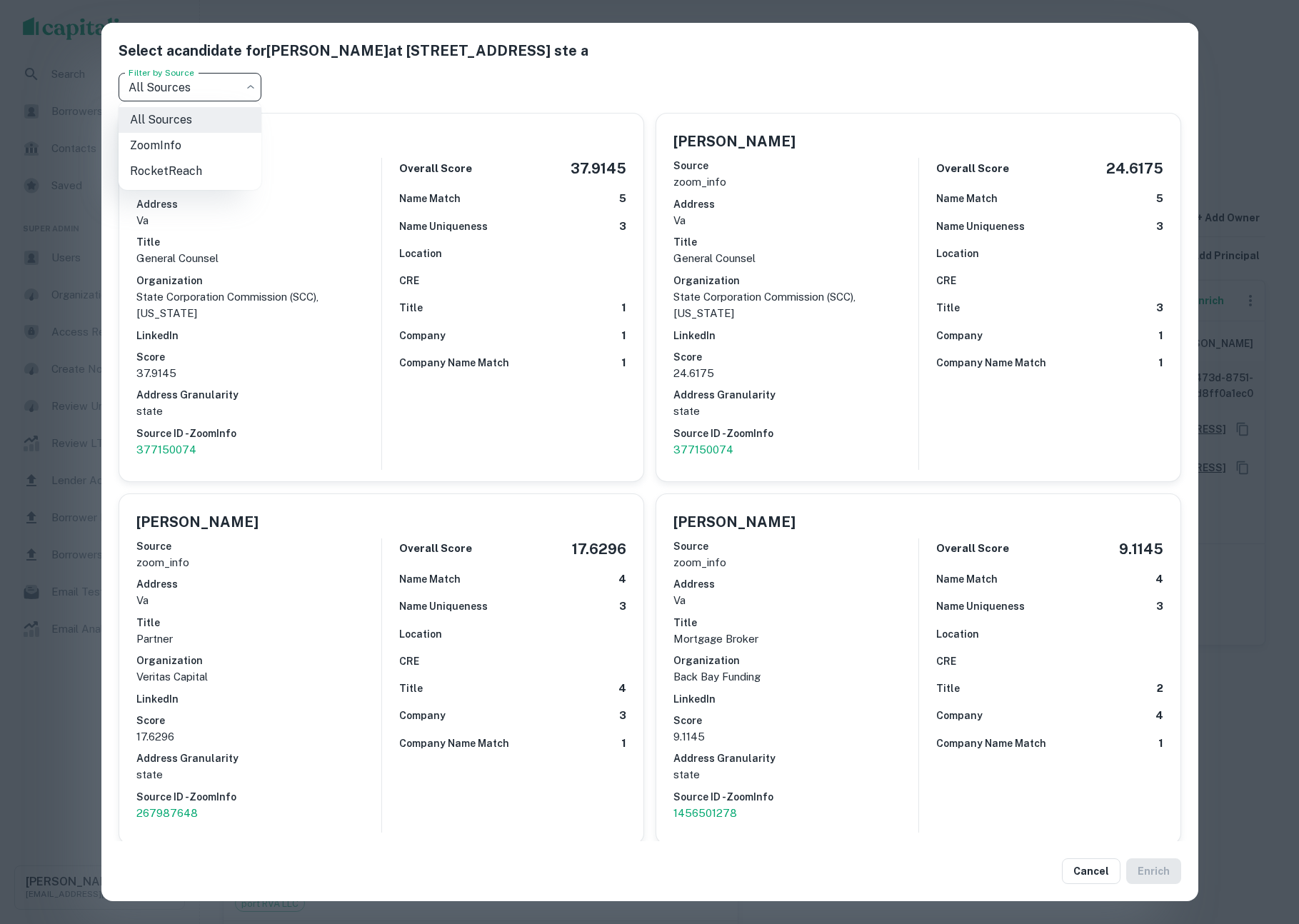
click at [223, 90] on body "Search Borrowers Contacts Saved Super Admin Users Organizations Access Requests…" at bounding box center [649, 462] width 1299 height 924
click at [64, 405] on div at bounding box center [649, 462] width 1299 height 924
click at [96, 552] on div "Select a candidate for james c. dimitri at 201 hull street ste a Filter by Sour…" at bounding box center [649, 462] width 1299 height 924
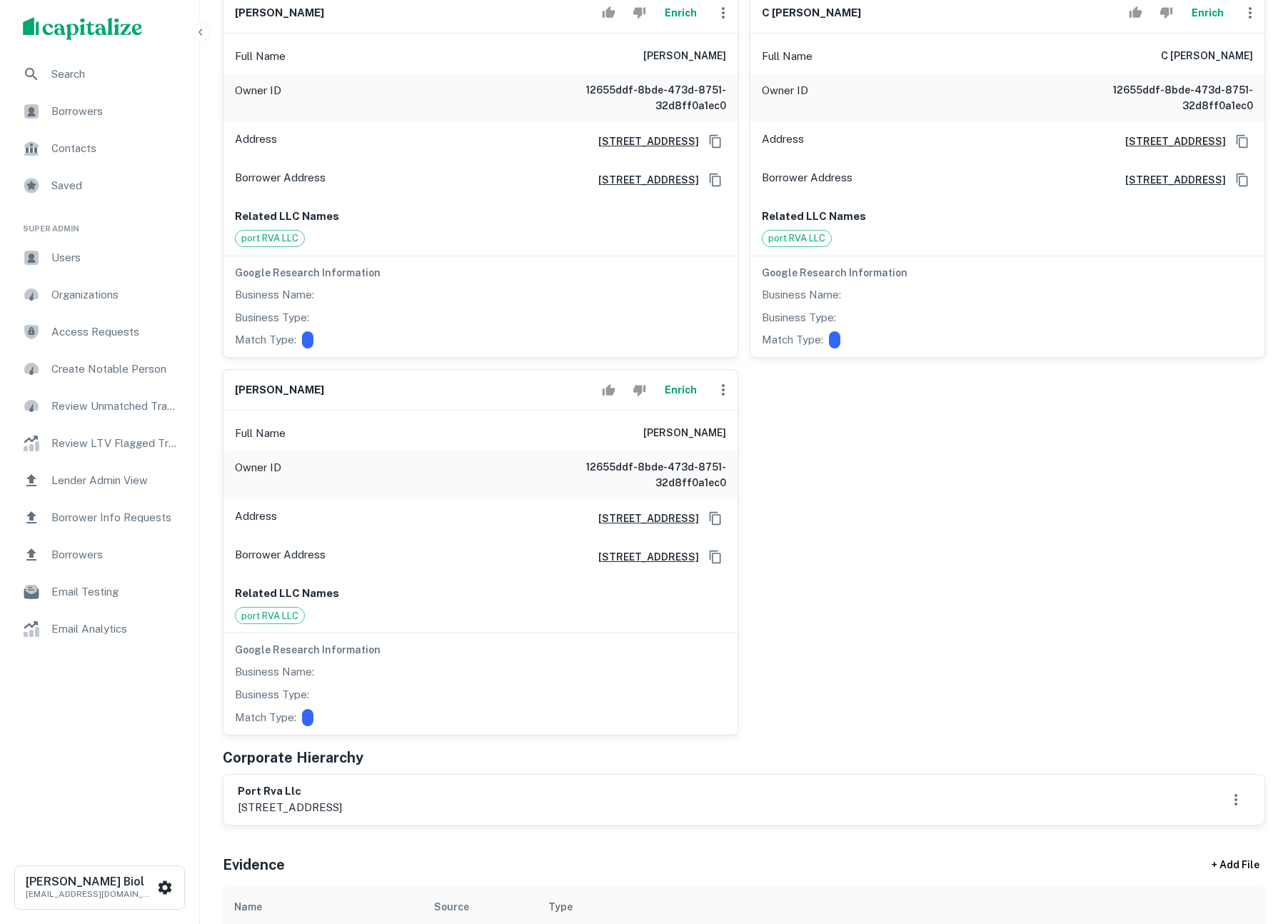
scroll to position [435, 0]
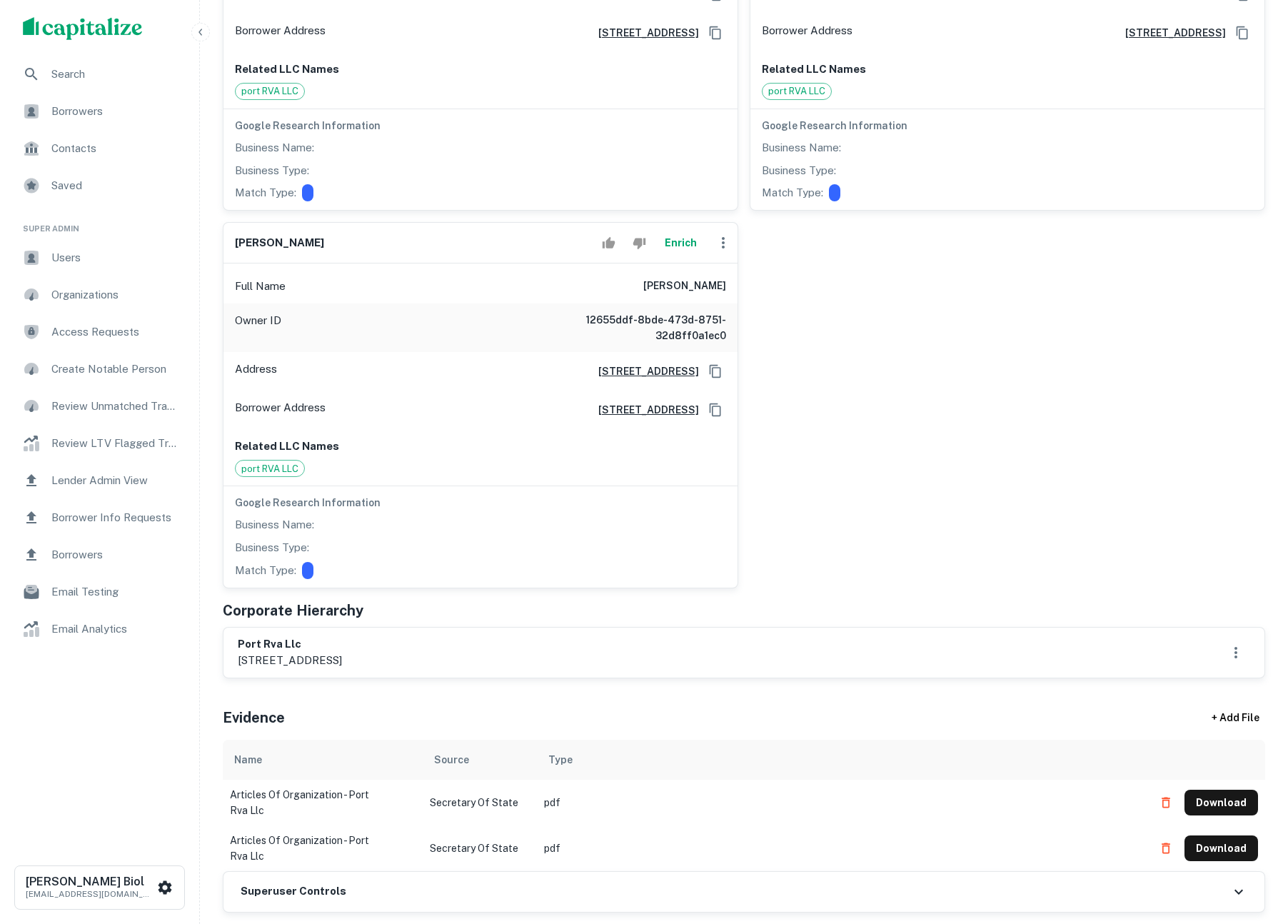
drag, startPoint x: 1040, startPoint y: 639, endPoint x: 3, endPoint y: 534, distance: 1042.3
click at [1040, 639] on div "port rva llc 201 hull street ste a, richmond, va, 23224" at bounding box center [744, 653] width 1013 height 33
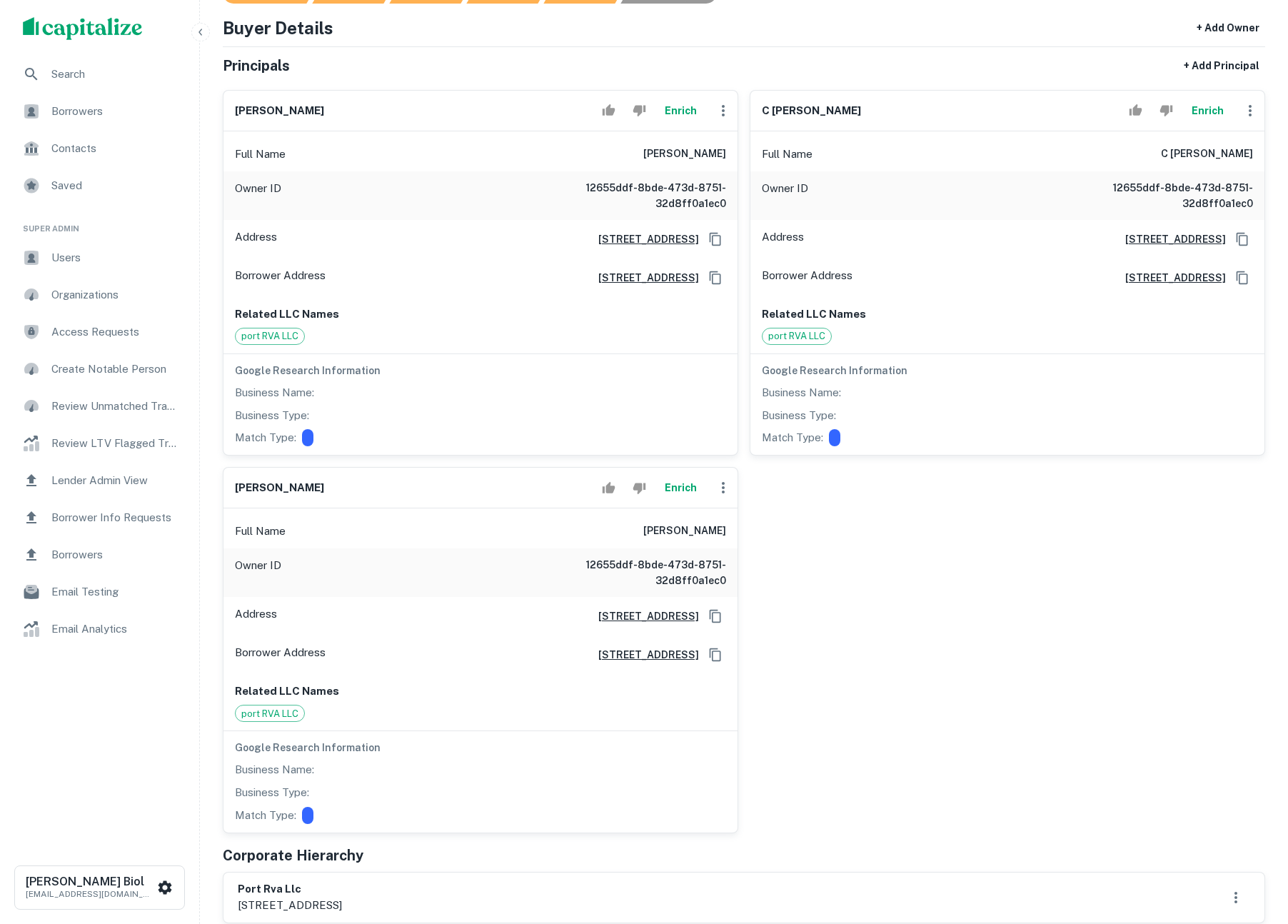
scroll to position [0, 0]
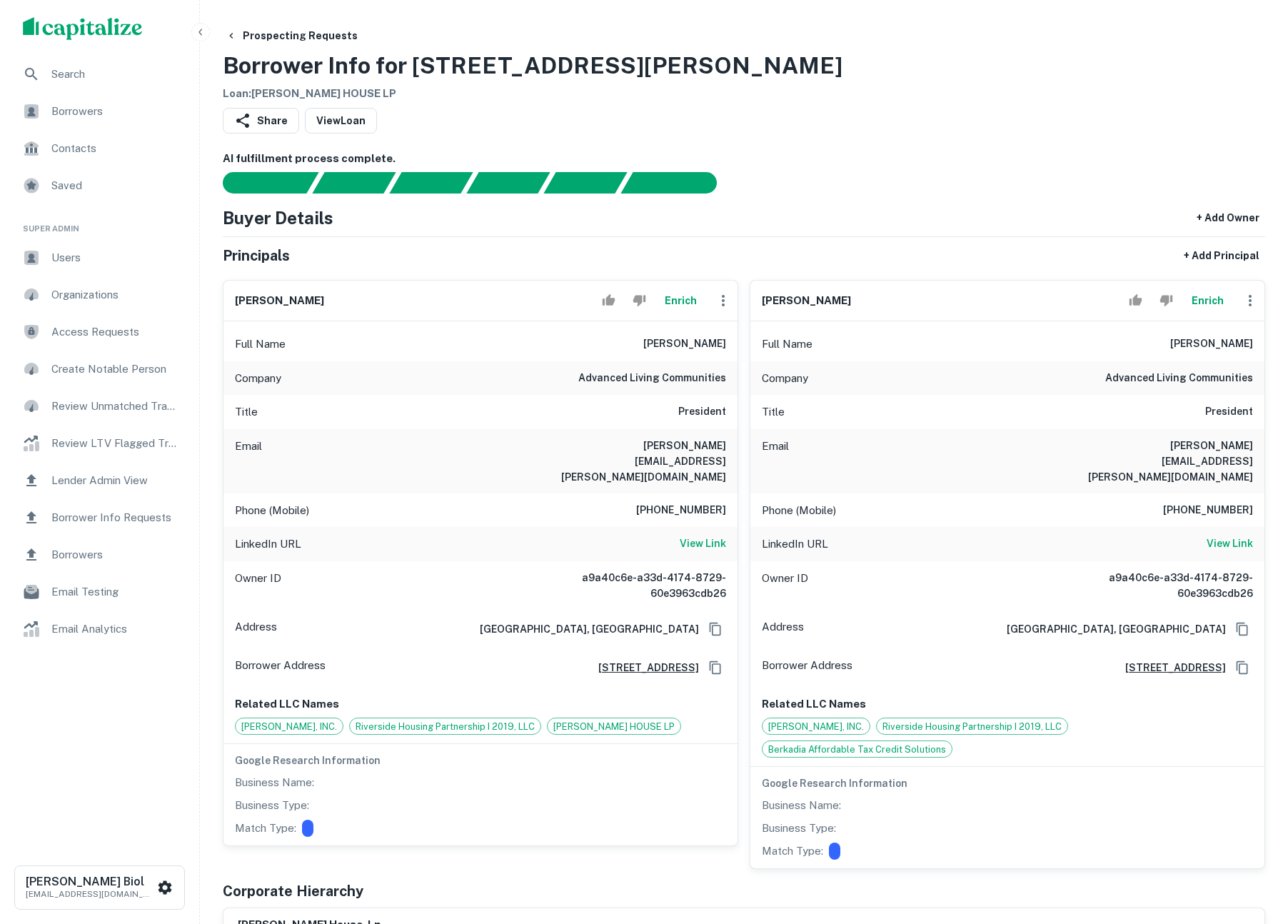
click at [682, 304] on button "Enrich" at bounding box center [680, 300] width 45 height 29
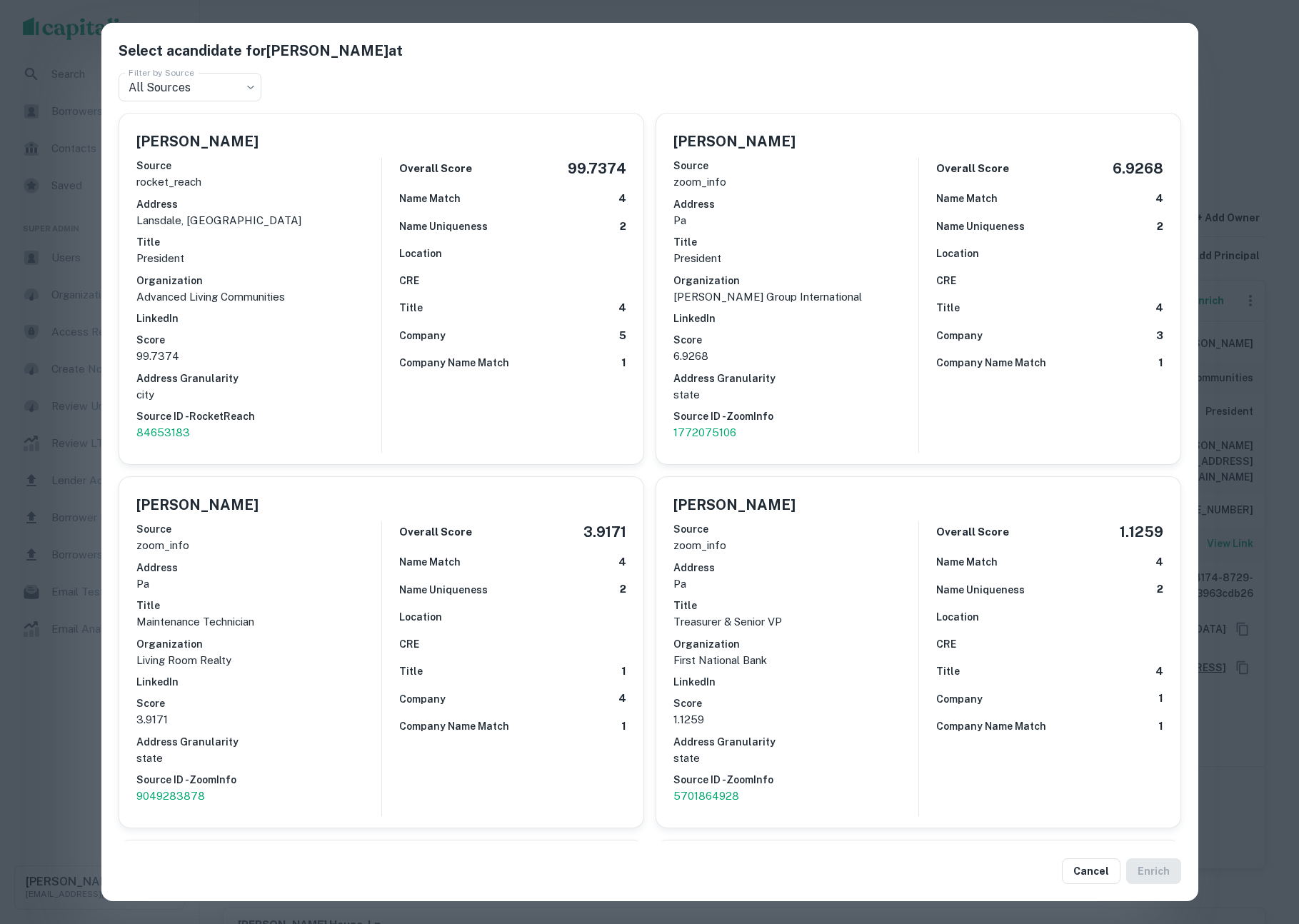
click at [1256, 102] on div "Select a candidate for Randy James at Filter by Source All Sources *** Filter b…" at bounding box center [649, 462] width 1299 height 924
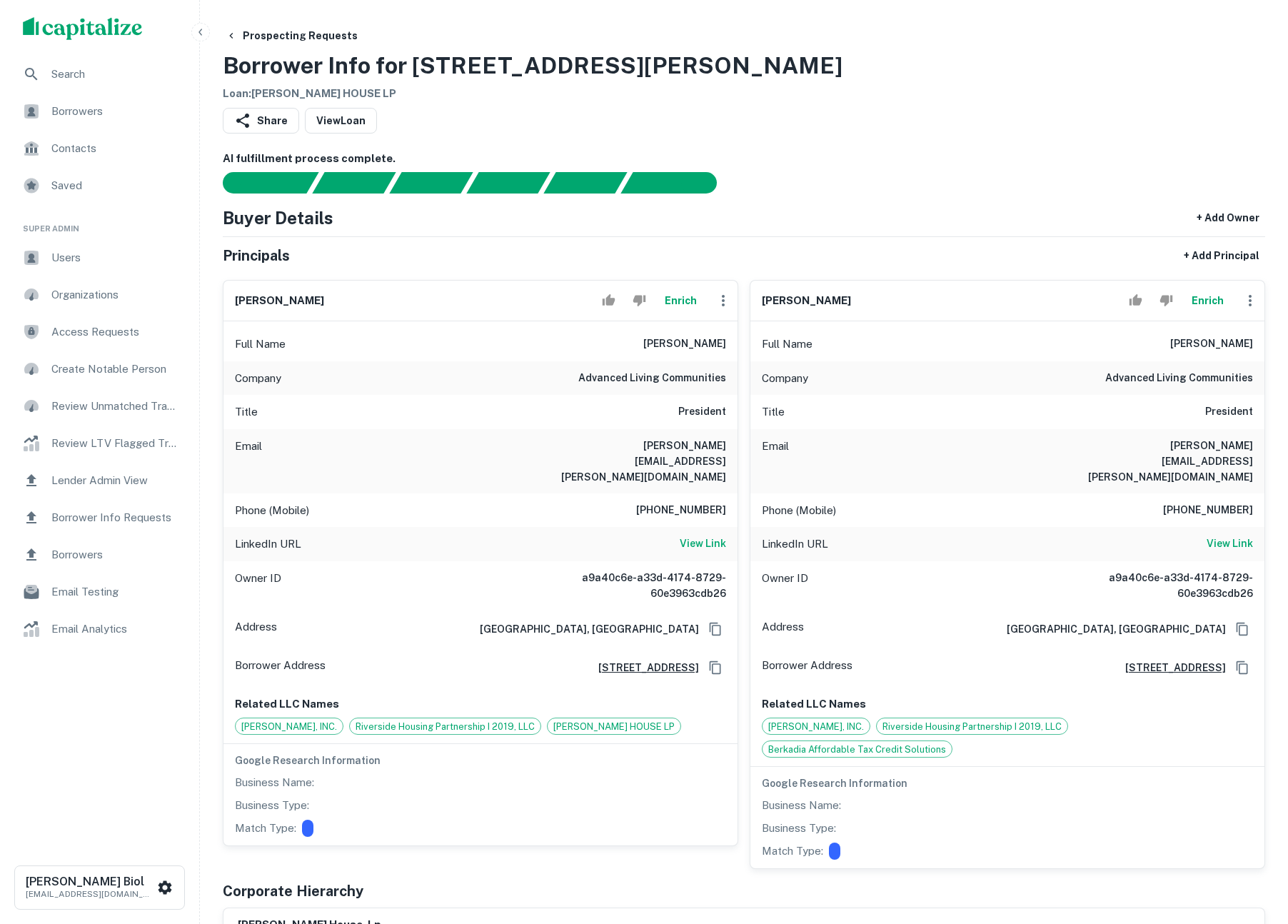
click at [1210, 301] on button "Enrich" at bounding box center [1208, 300] width 45 height 29
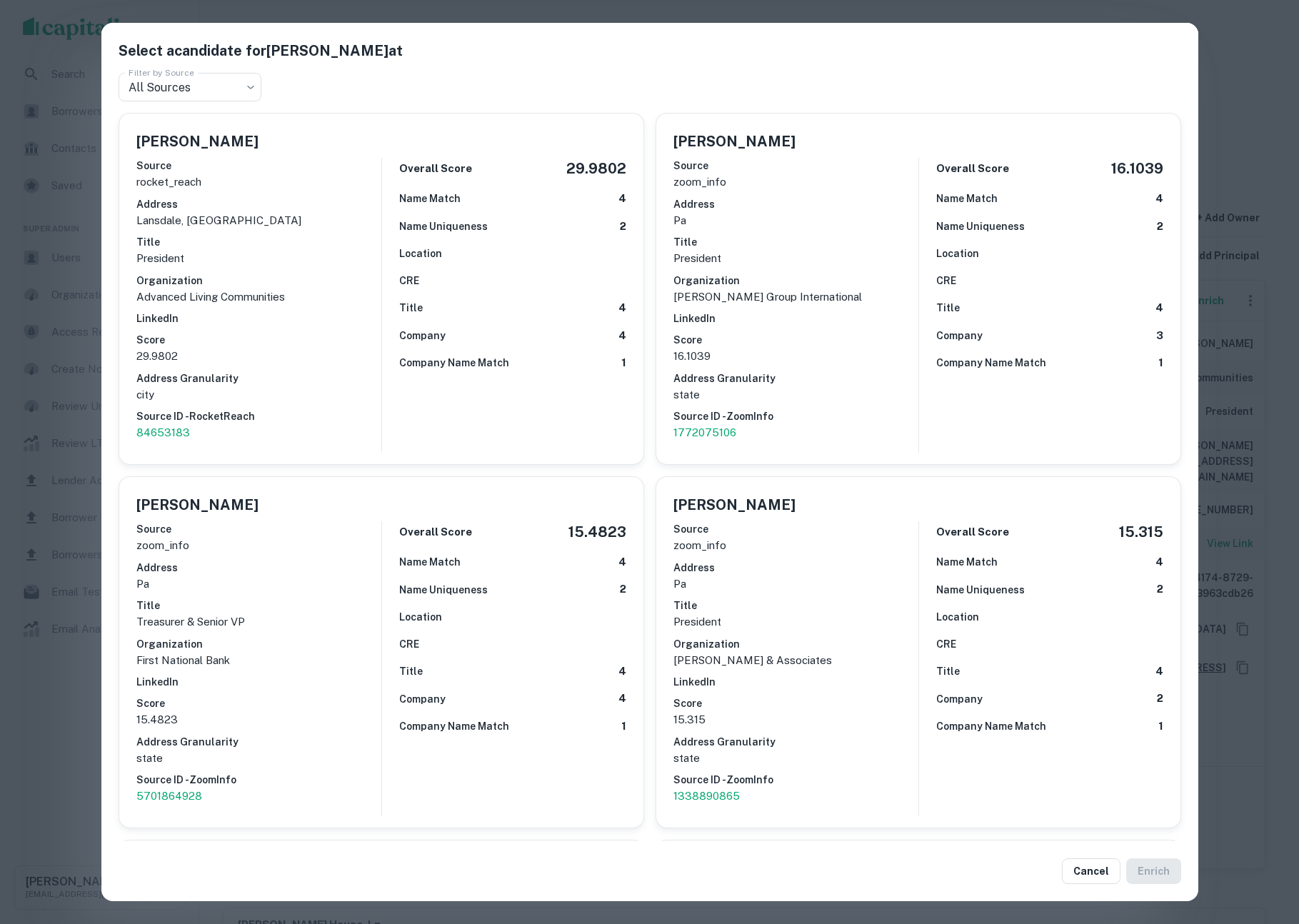
click at [1233, 148] on div "Select a candidate for Randy James at Filter by Source All Sources *** Filter b…" at bounding box center [649, 462] width 1299 height 924
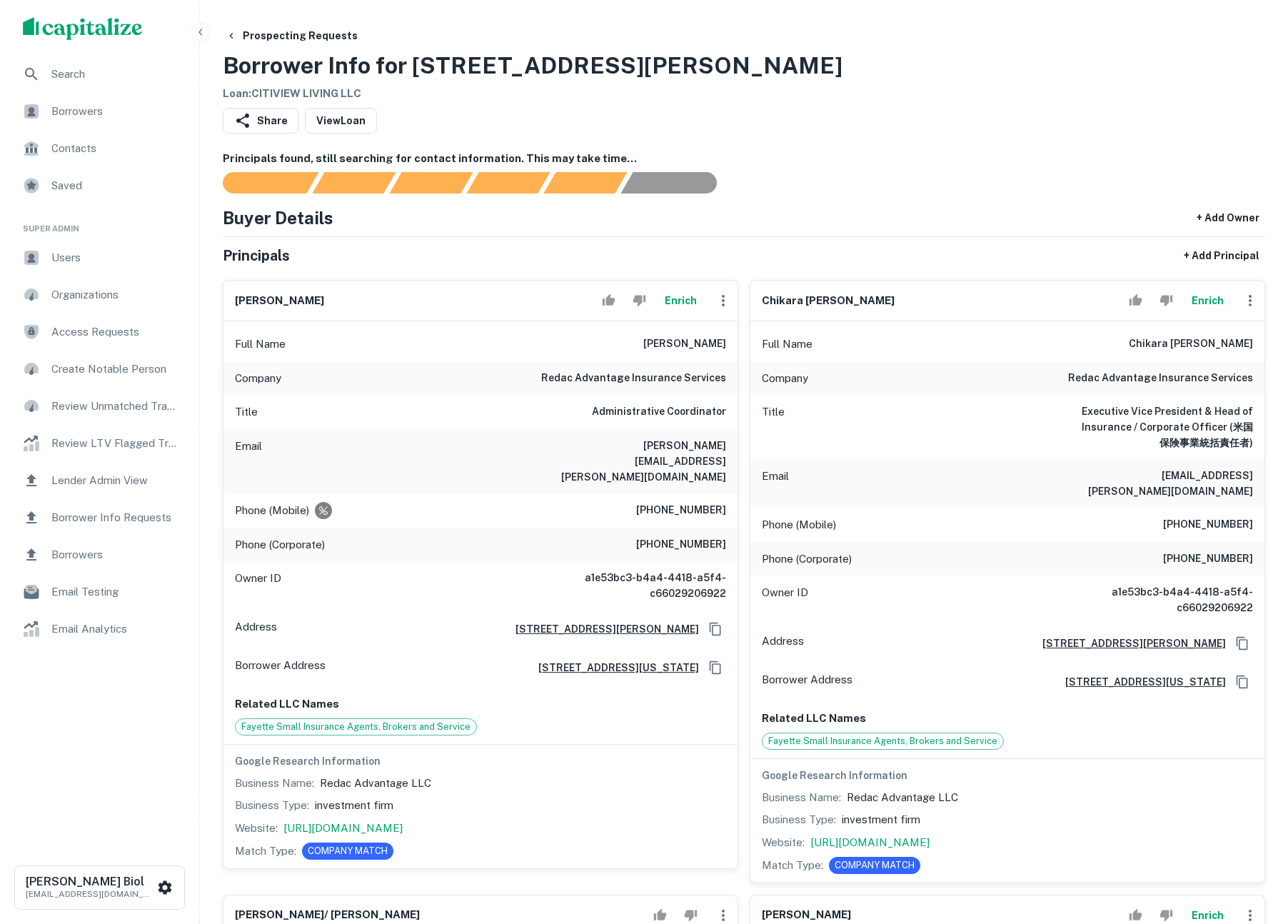
click at [96, 520] on span "Borrower Info Requests" at bounding box center [115, 518] width 127 height 17
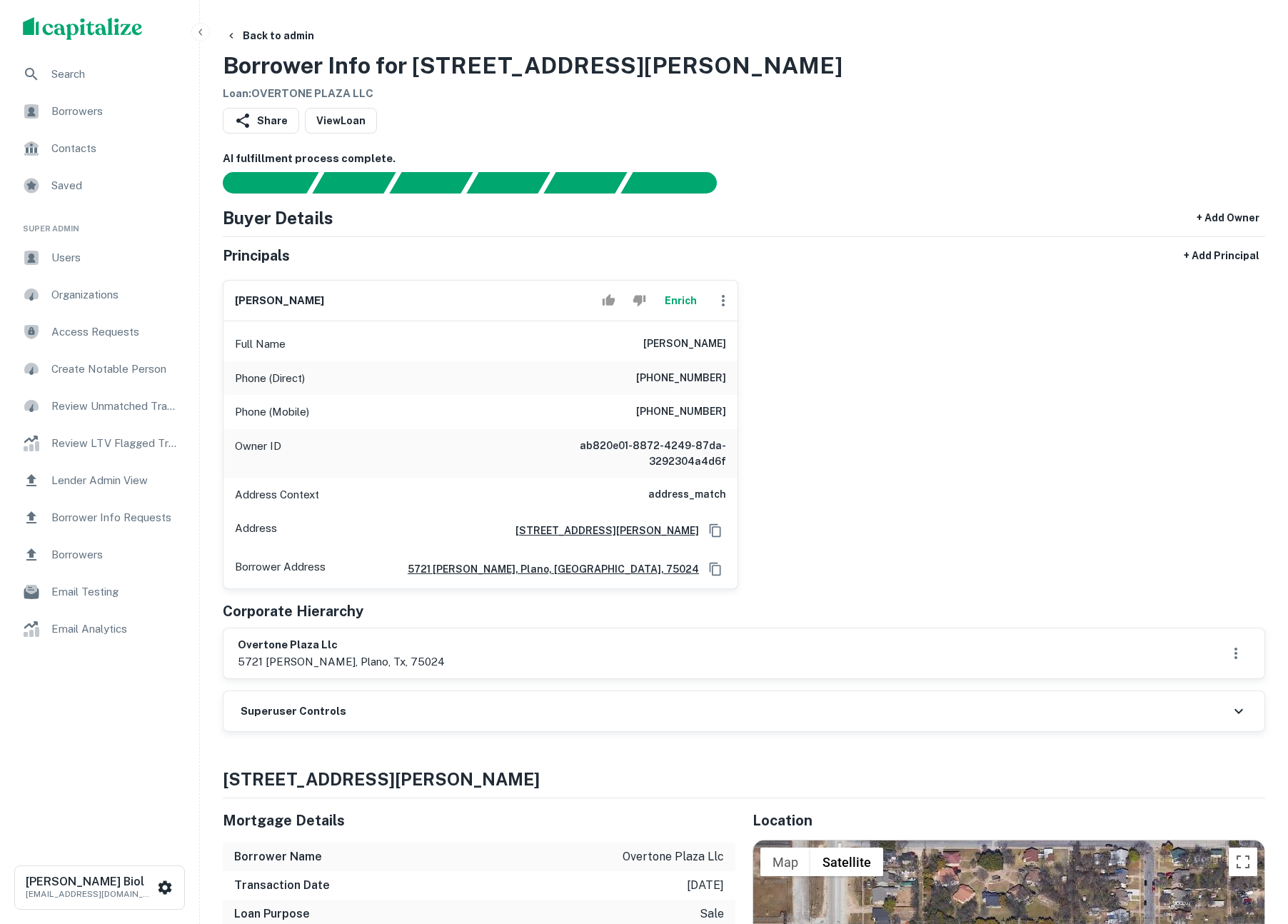
click at [483, 708] on div "Superuser Controls" at bounding box center [744, 712] width 1041 height 40
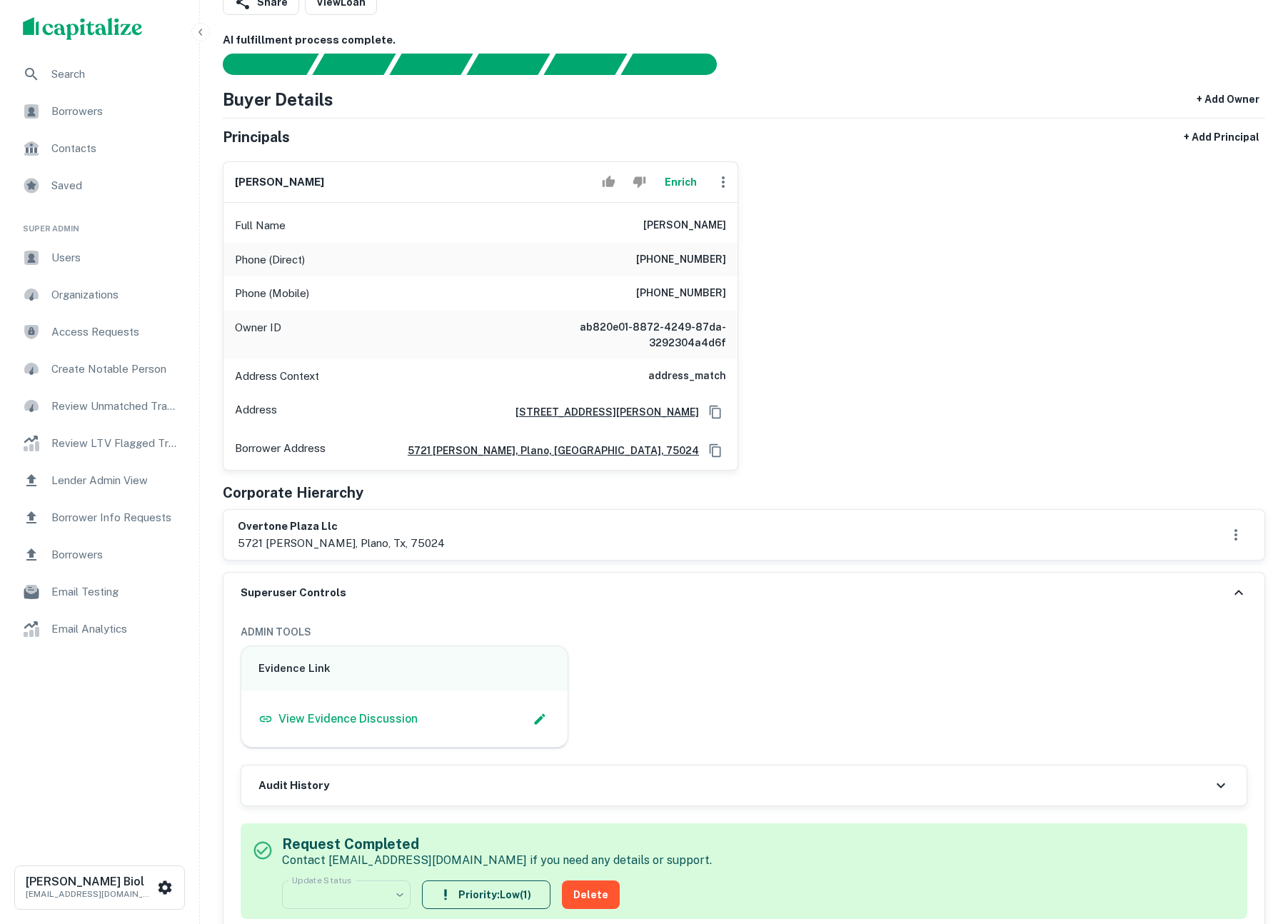
scroll to position [412, 0]
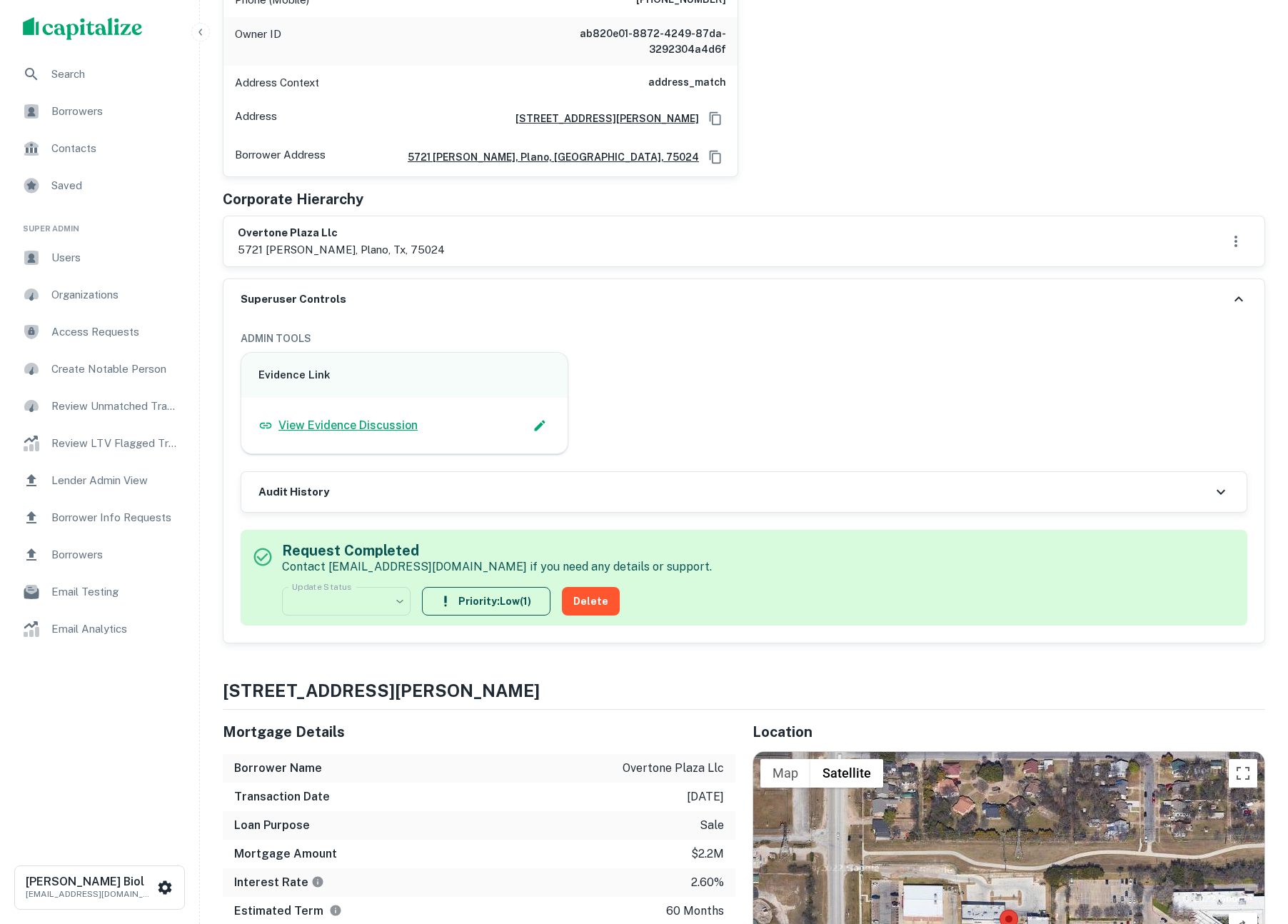
click at [375, 424] on p "View Evidence Discussion" at bounding box center [348, 426] width 139 height 17
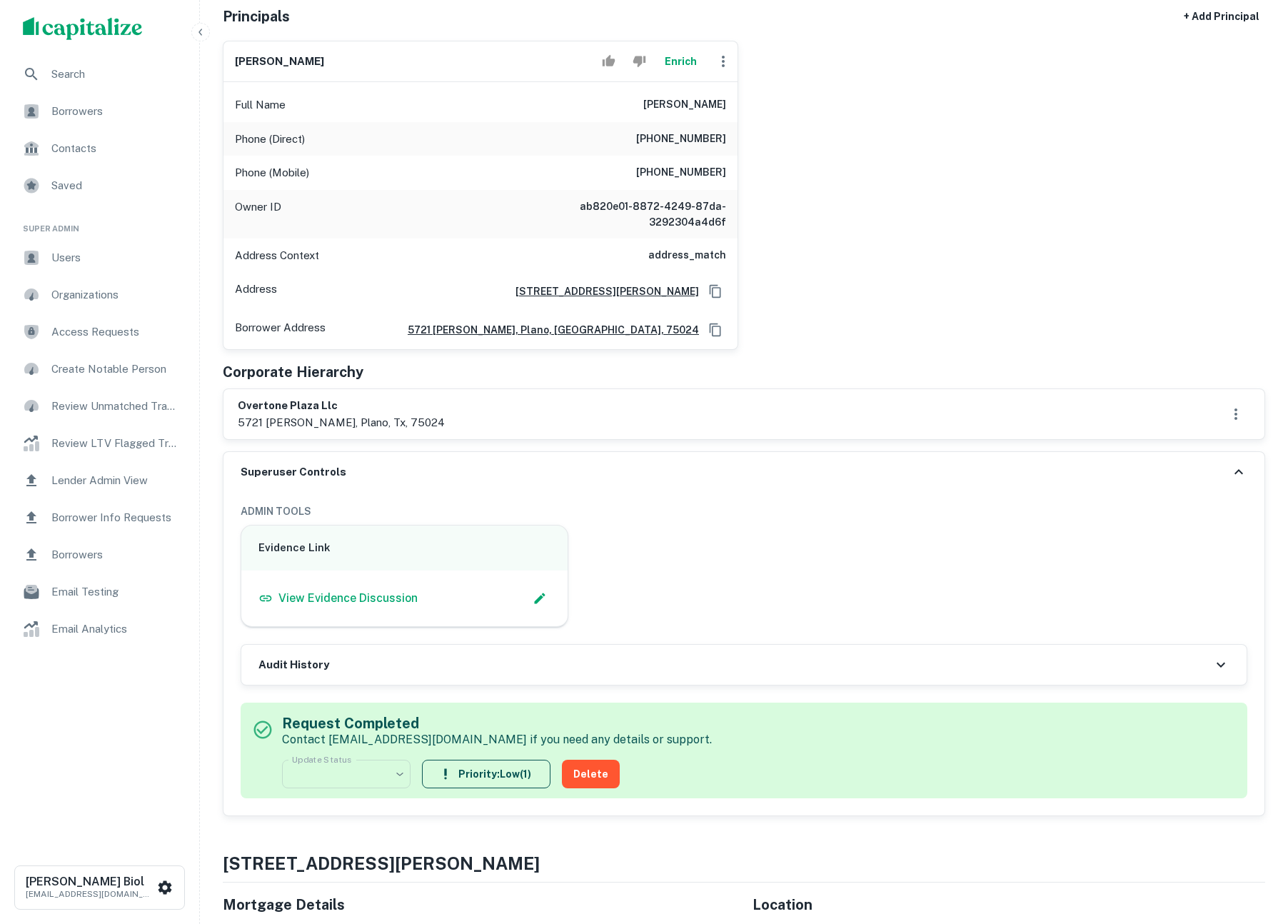
scroll to position [0, 0]
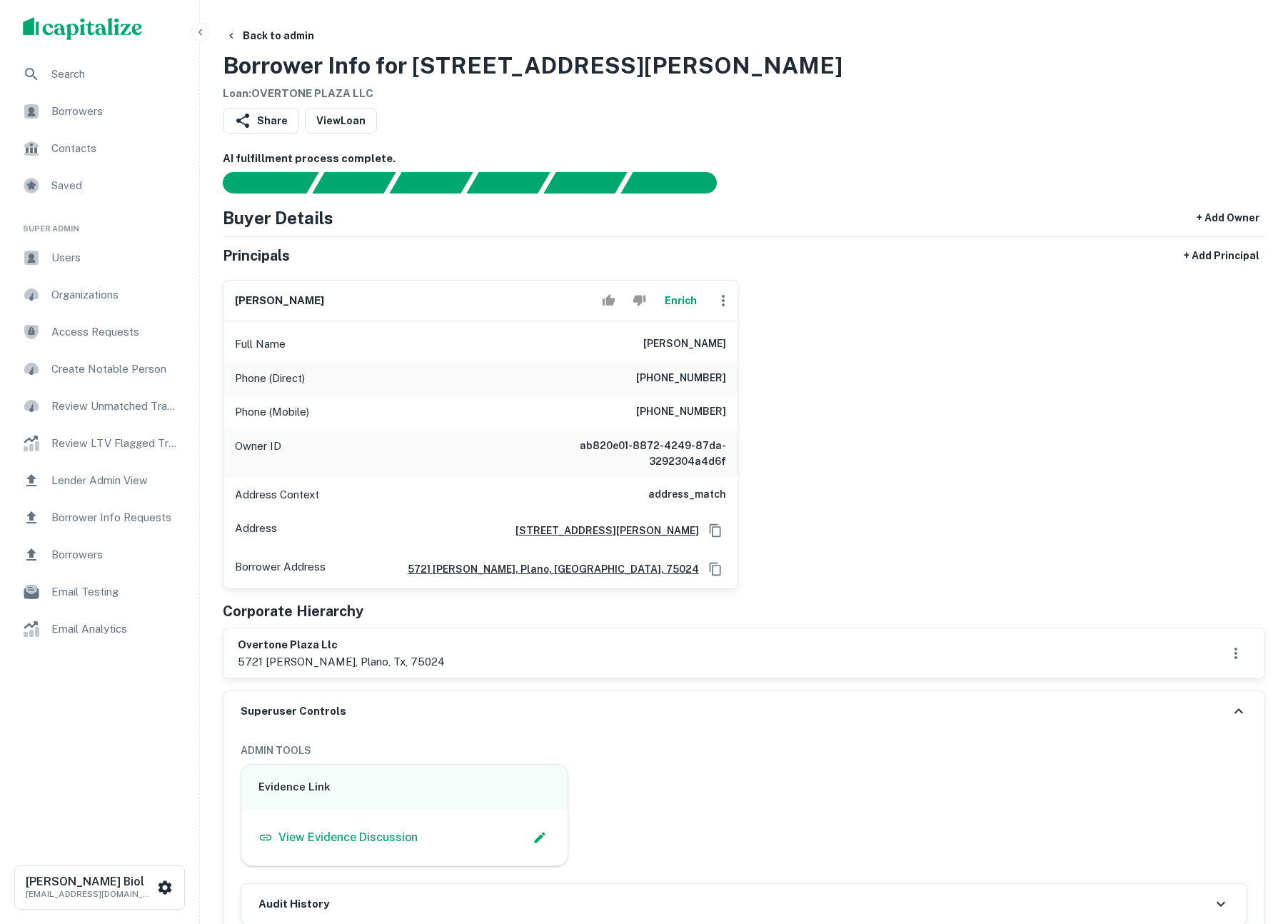
click at [1012, 93] on div "Back to admin Borrower Info for [STREET_ADDRESS][PERSON_NAME] Loan : OVERTONE P…" at bounding box center [744, 62] width 1043 height 79
click at [942, 135] on div "Share View Loan" at bounding box center [744, 123] width 1043 height 31
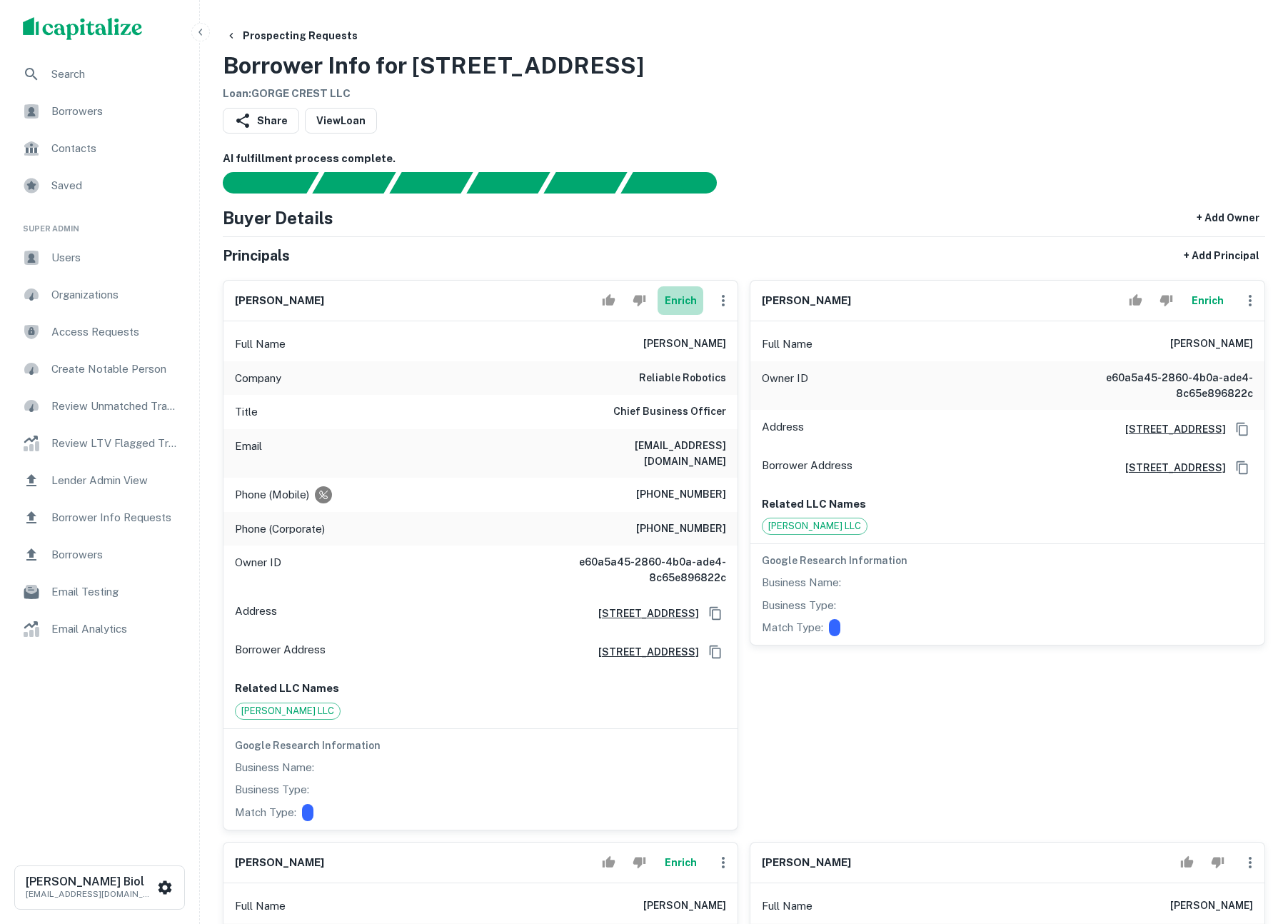
click at [685, 300] on button "Enrich" at bounding box center [680, 300] width 45 height 29
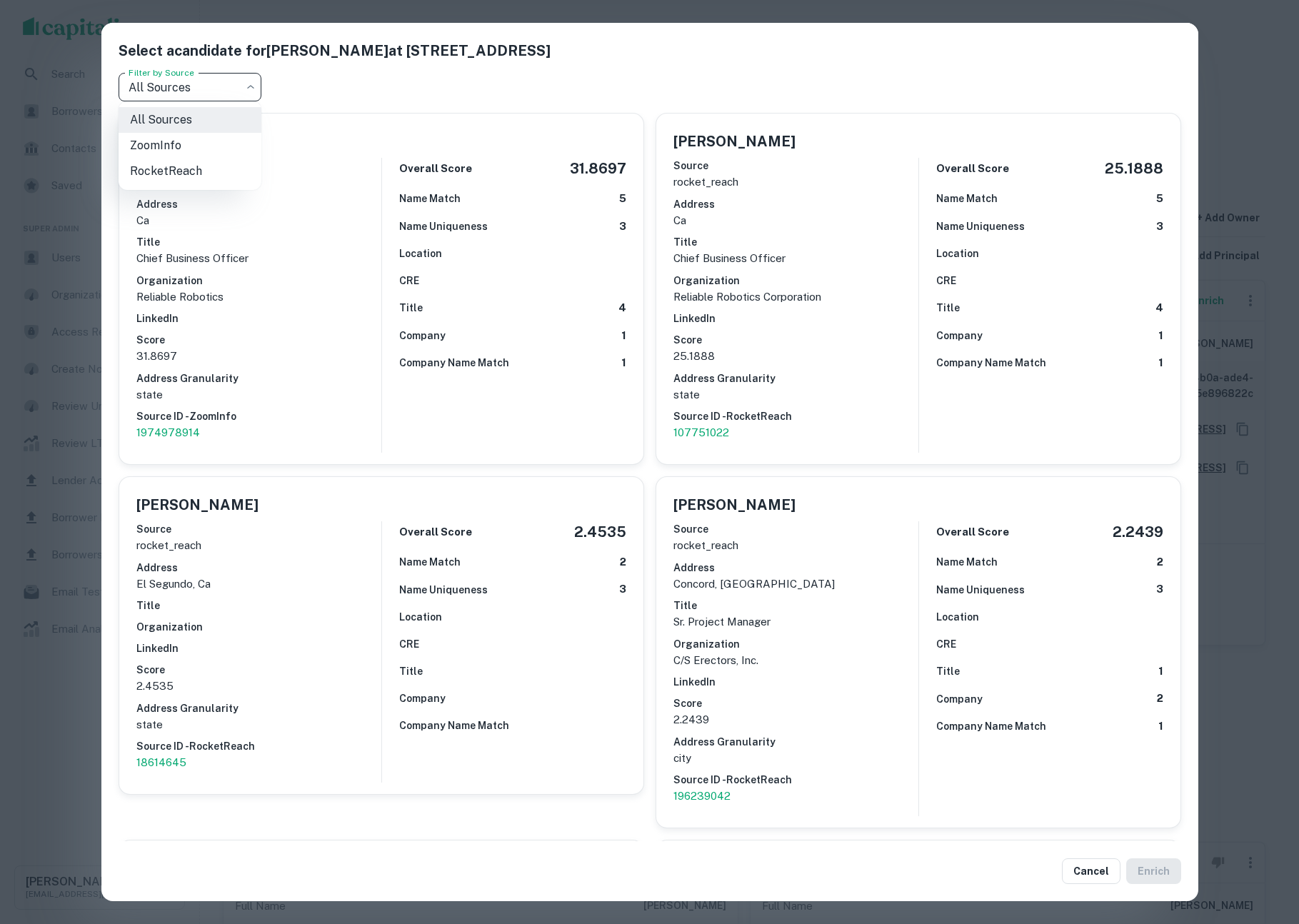
click at [210, 79] on body "Search Borrowers Contacts Saved Super Admin Users Organizations Access Requests…" at bounding box center [649, 462] width 1299 height 924
click at [65, 325] on div at bounding box center [649, 462] width 1299 height 924
click at [57, 337] on div "Select a candidate for [PERSON_NAME] at [STREET_ADDRESS][GEOGRAPHIC_DATA] by So…" at bounding box center [649, 462] width 1299 height 924
